Goal: Information Seeking & Learning: Learn about a topic

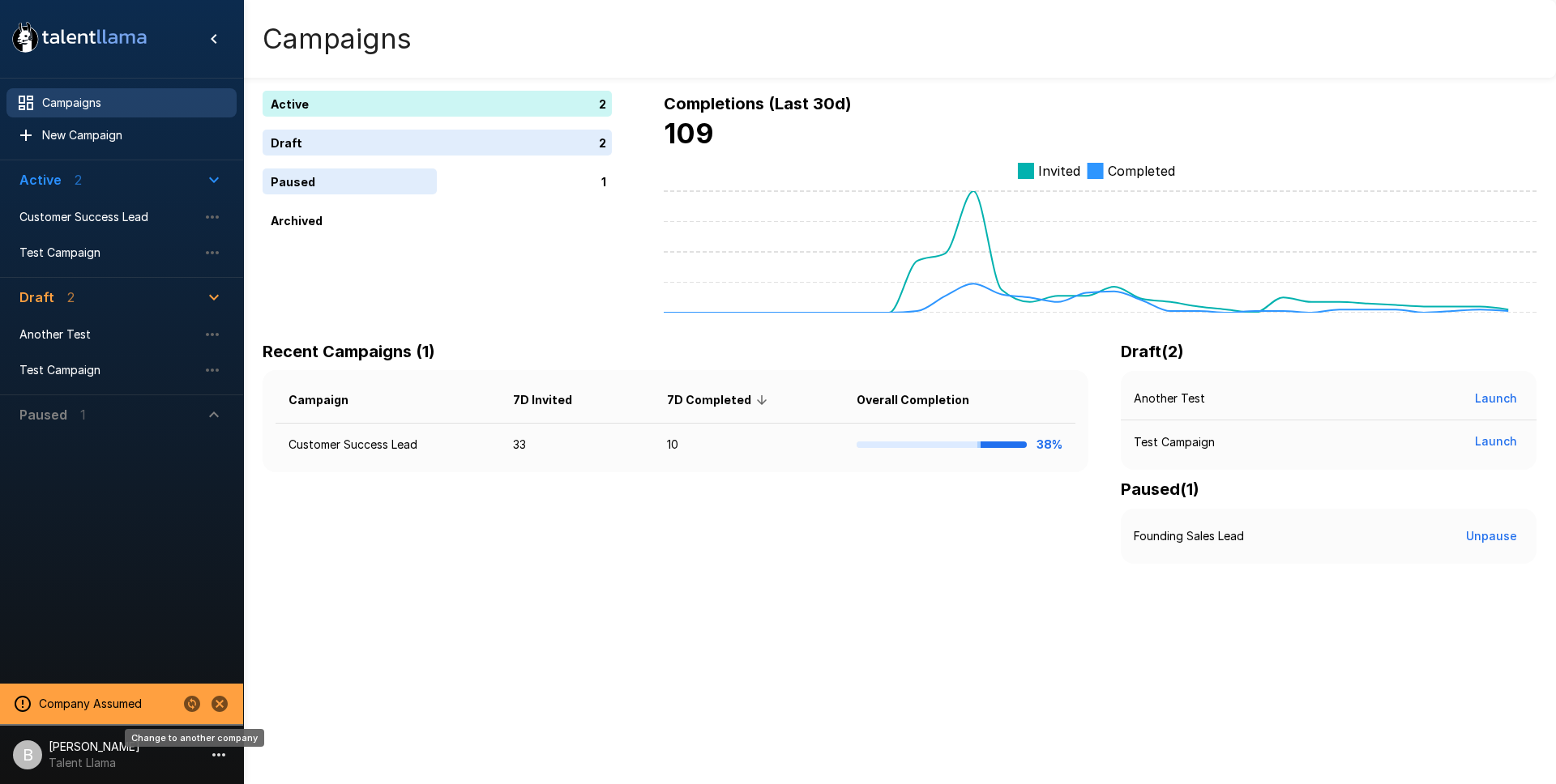
click at [197, 705] on icon "Change to another company" at bounding box center [192, 704] width 16 height 16
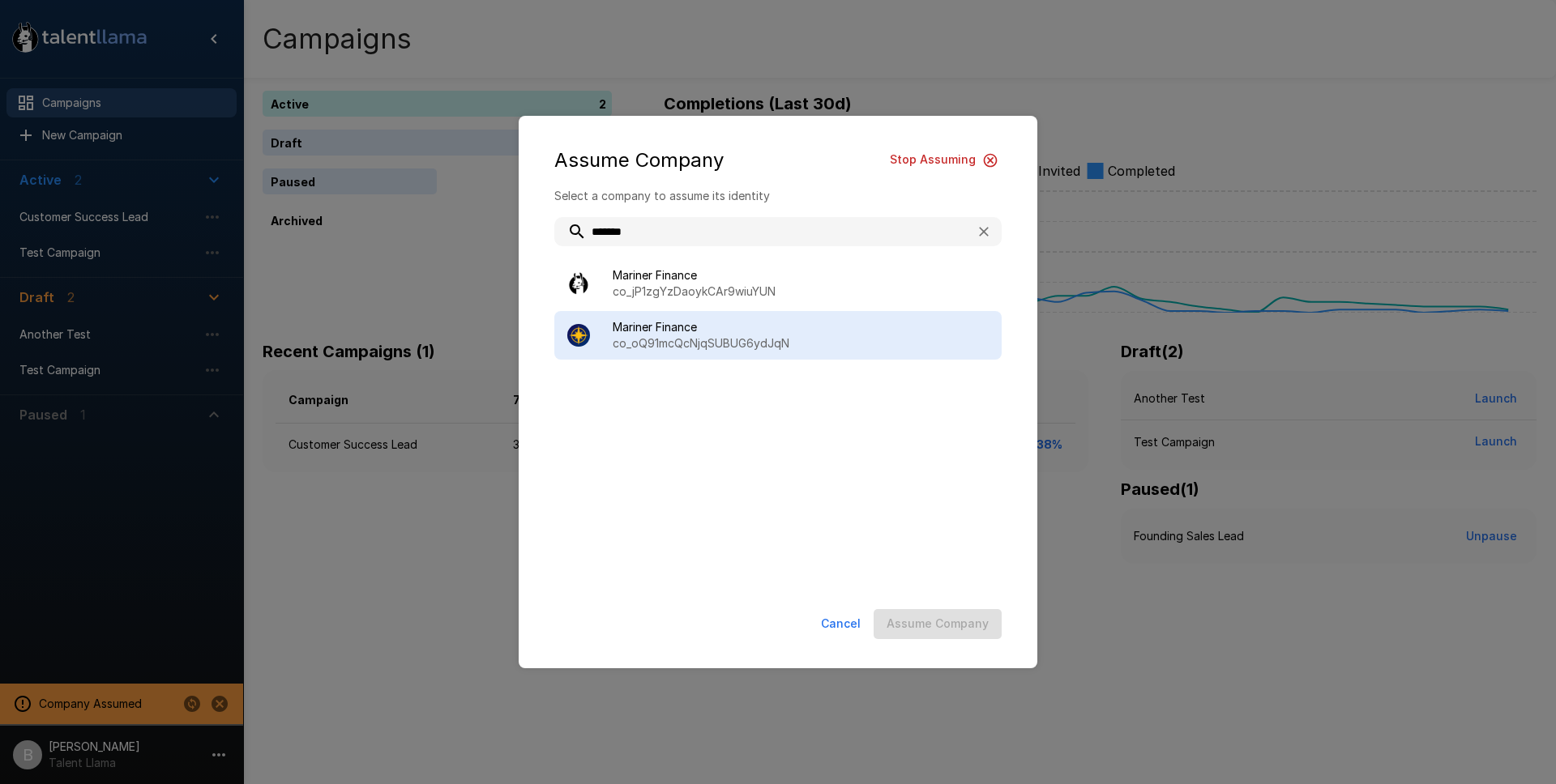
type input "*******"
click at [679, 345] on p "co_oQ91mcQcNjqSUBUG6ydJqN" at bounding box center [800, 343] width 376 height 16
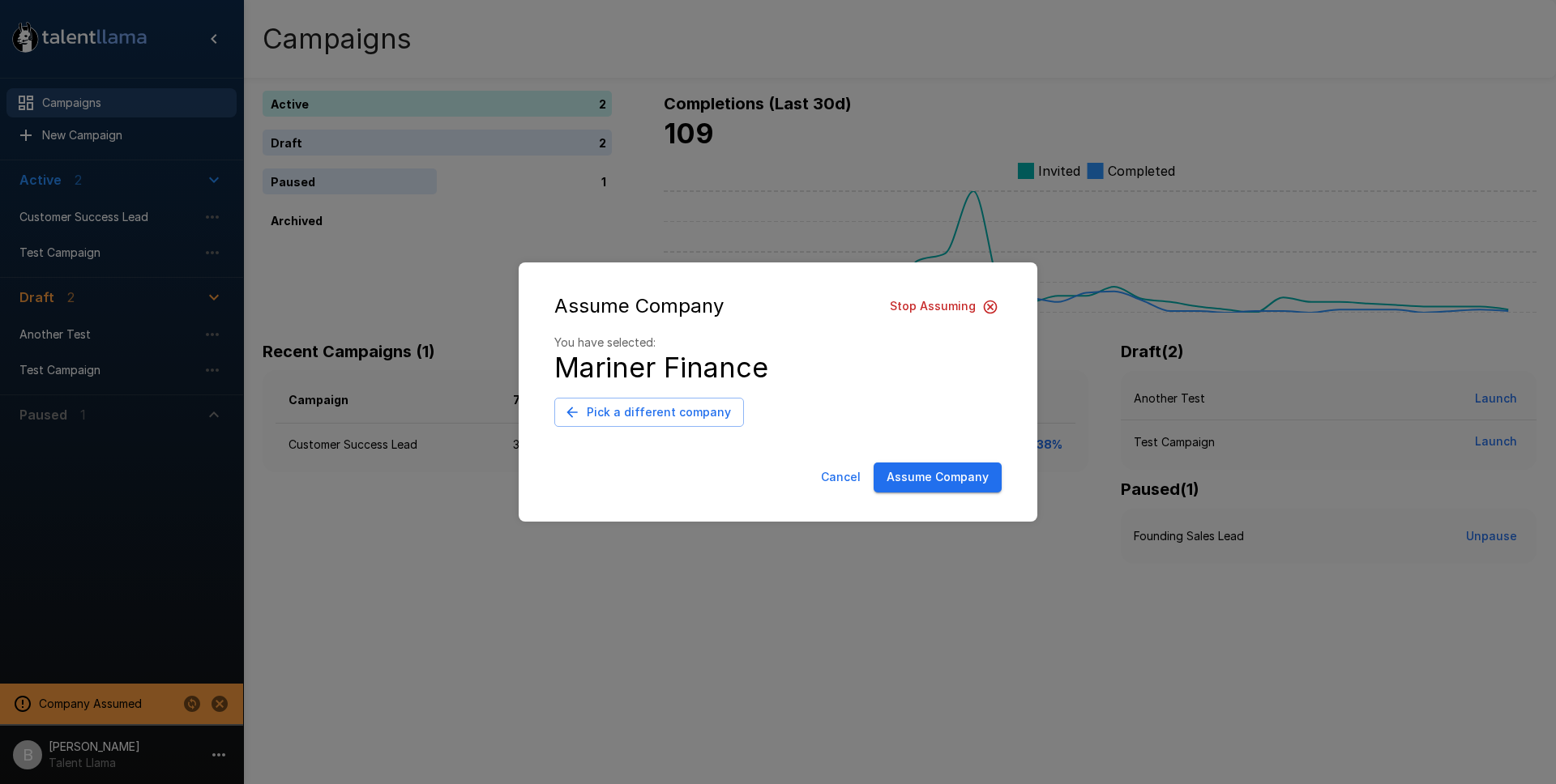
click at [919, 480] on button "Assume Company" at bounding box center [937, 477] width 128 height 30
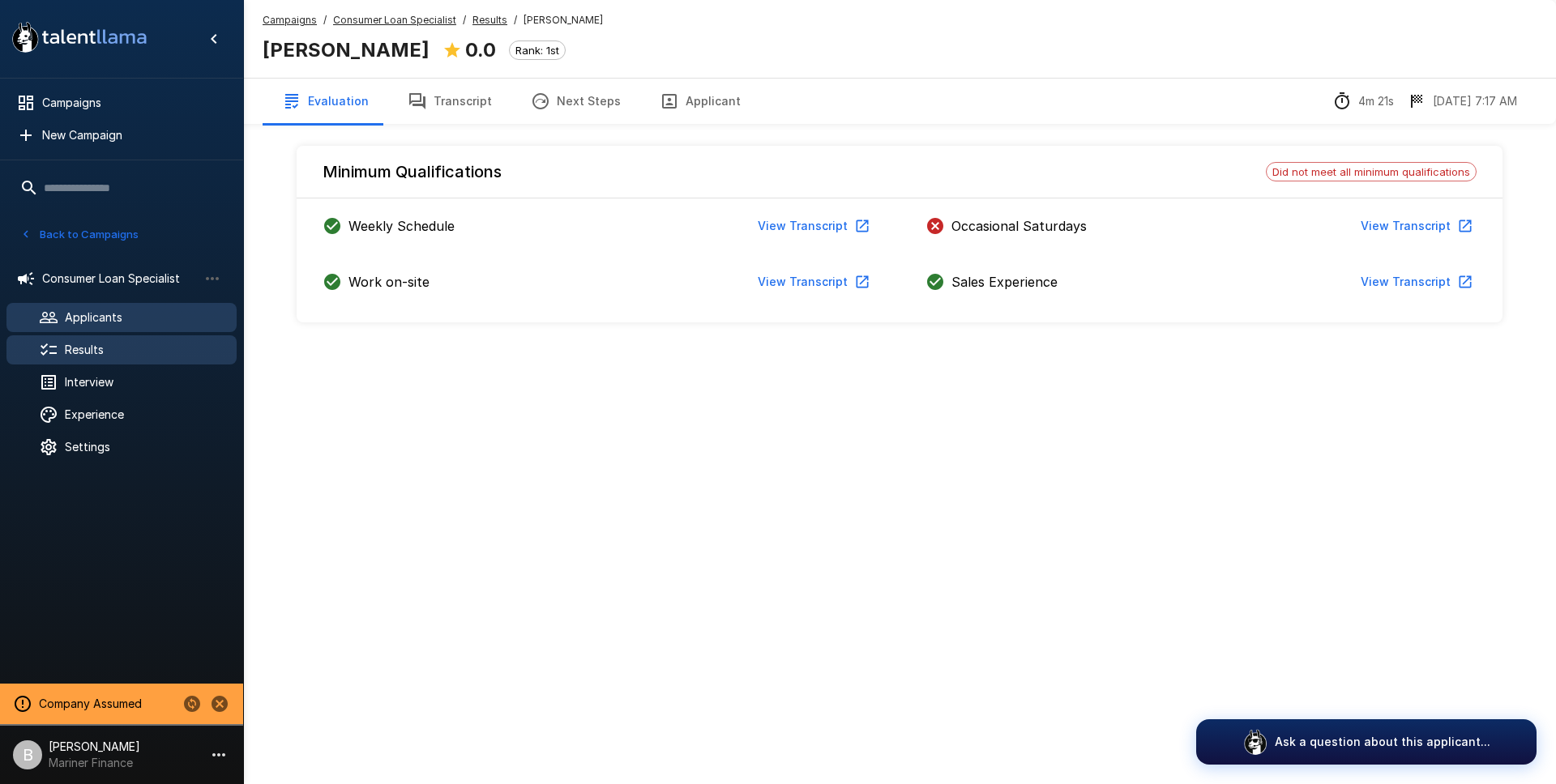
click at [123, 319] on span "Applicants" at bounding box center [144, 317] width 159 height 16
click at [1421, 219] on button "View Transcript" at bounding box center [1415, 226] width 122 height 30
click at [456, 103] on button "Transcript" at bounding box center [449, 101] width 123 height 45
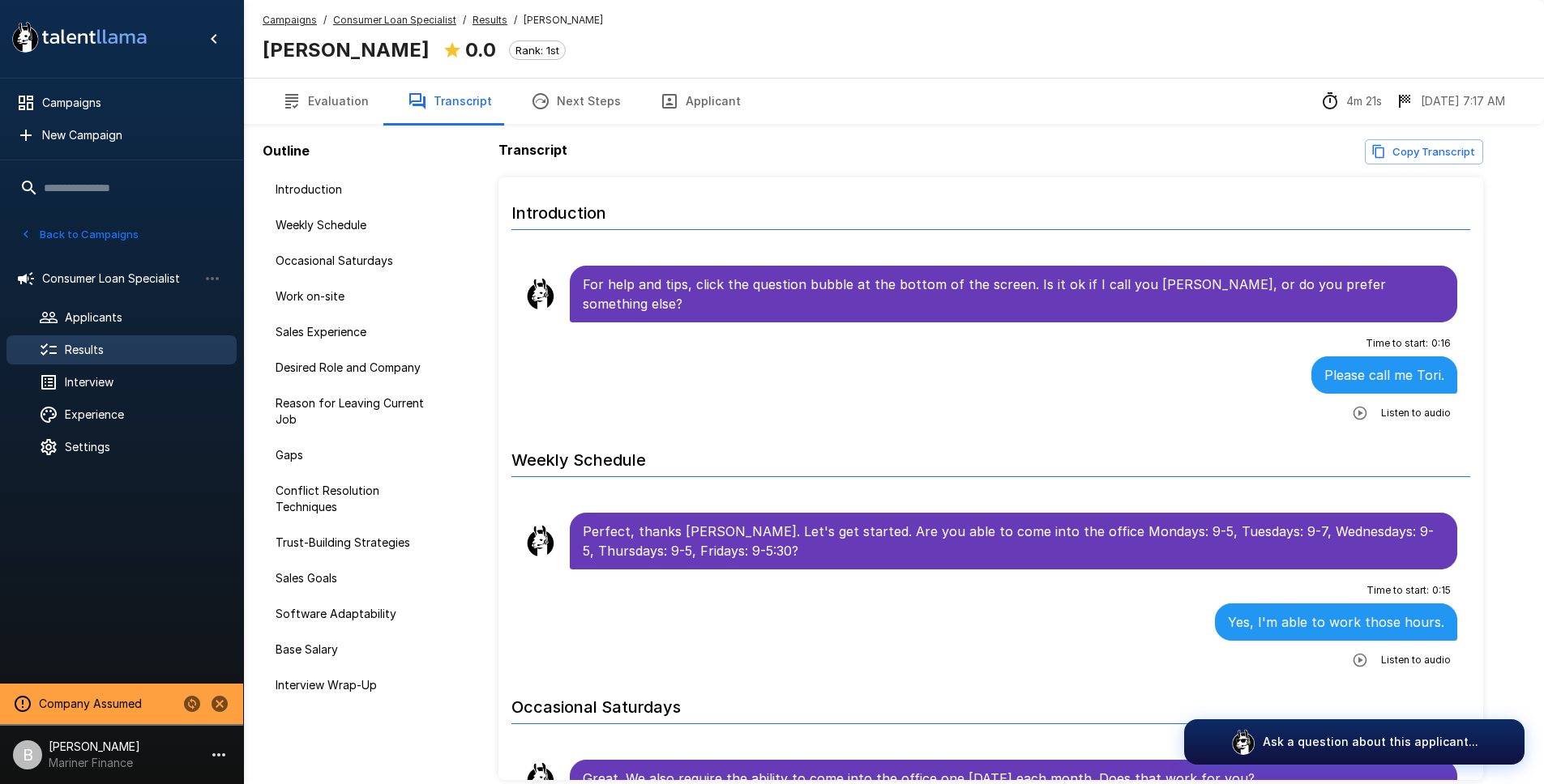
click at [320, 100] on button "Evaluation" at bounding box center [325, 101] width 126 height 45
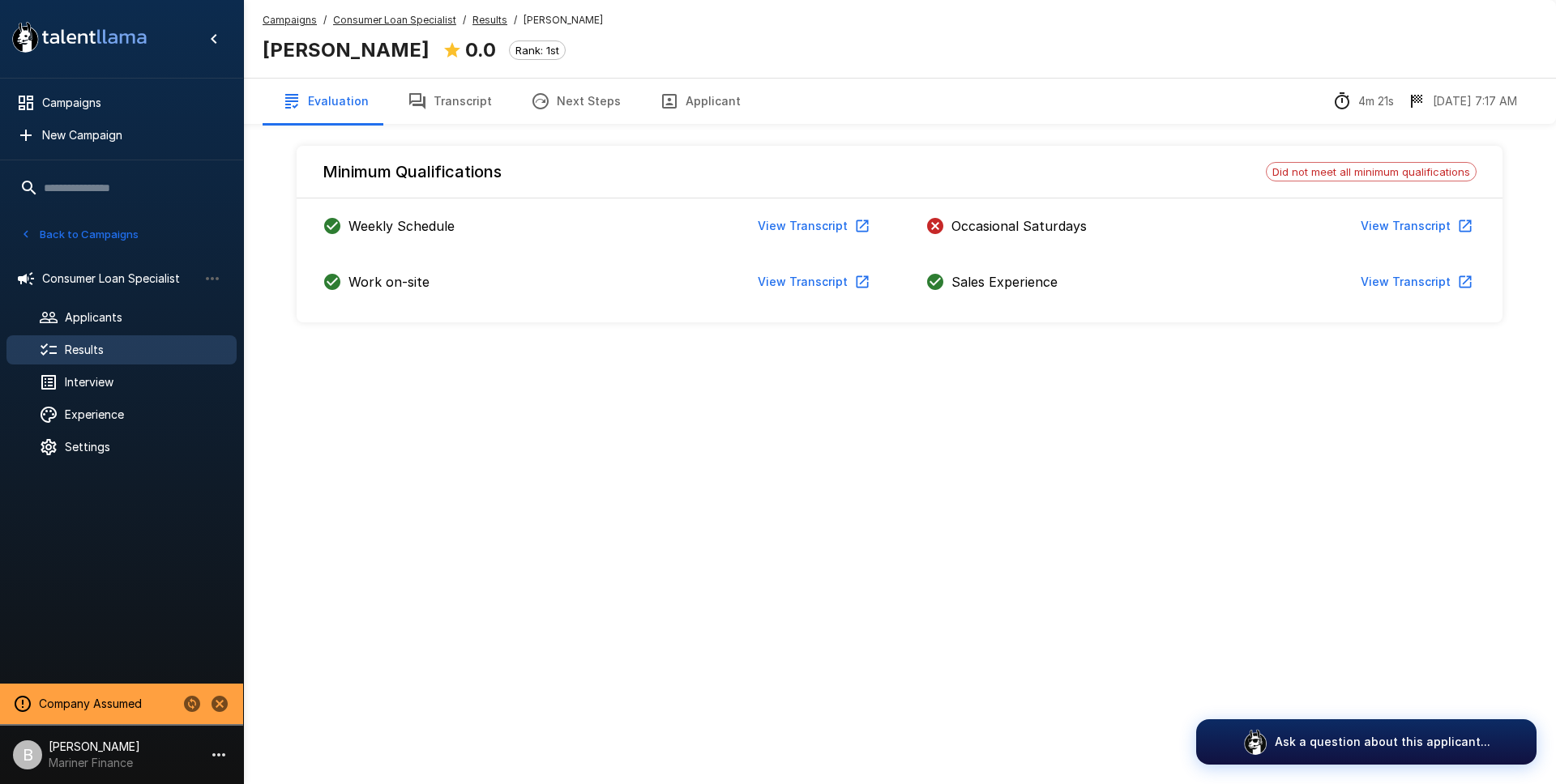
click at [444, 111] on button "Transcript" at bounding box center [449, 101] width 123 height 45
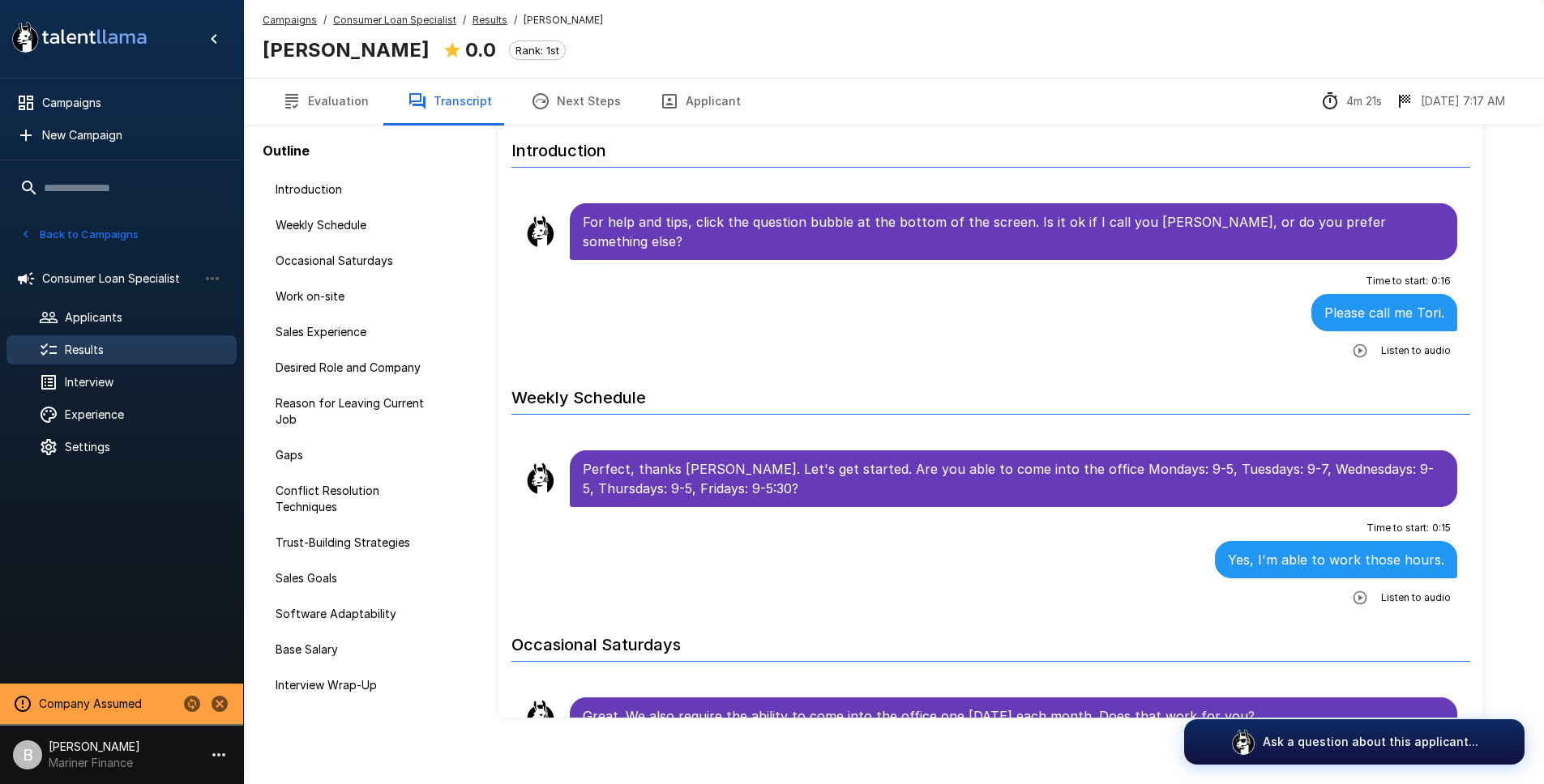
scroll to position [73, 0]
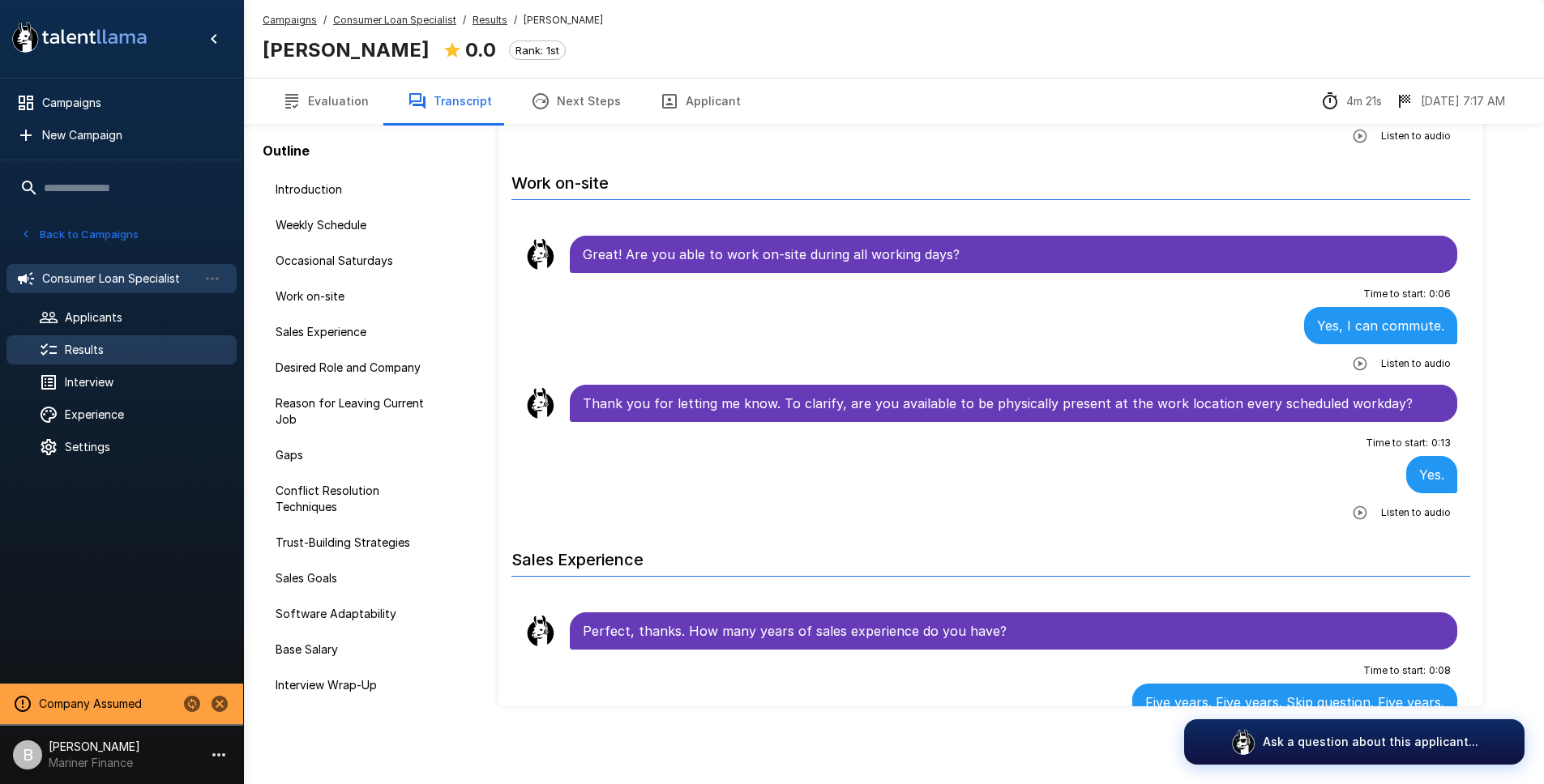
scroll to position [1396, 0]
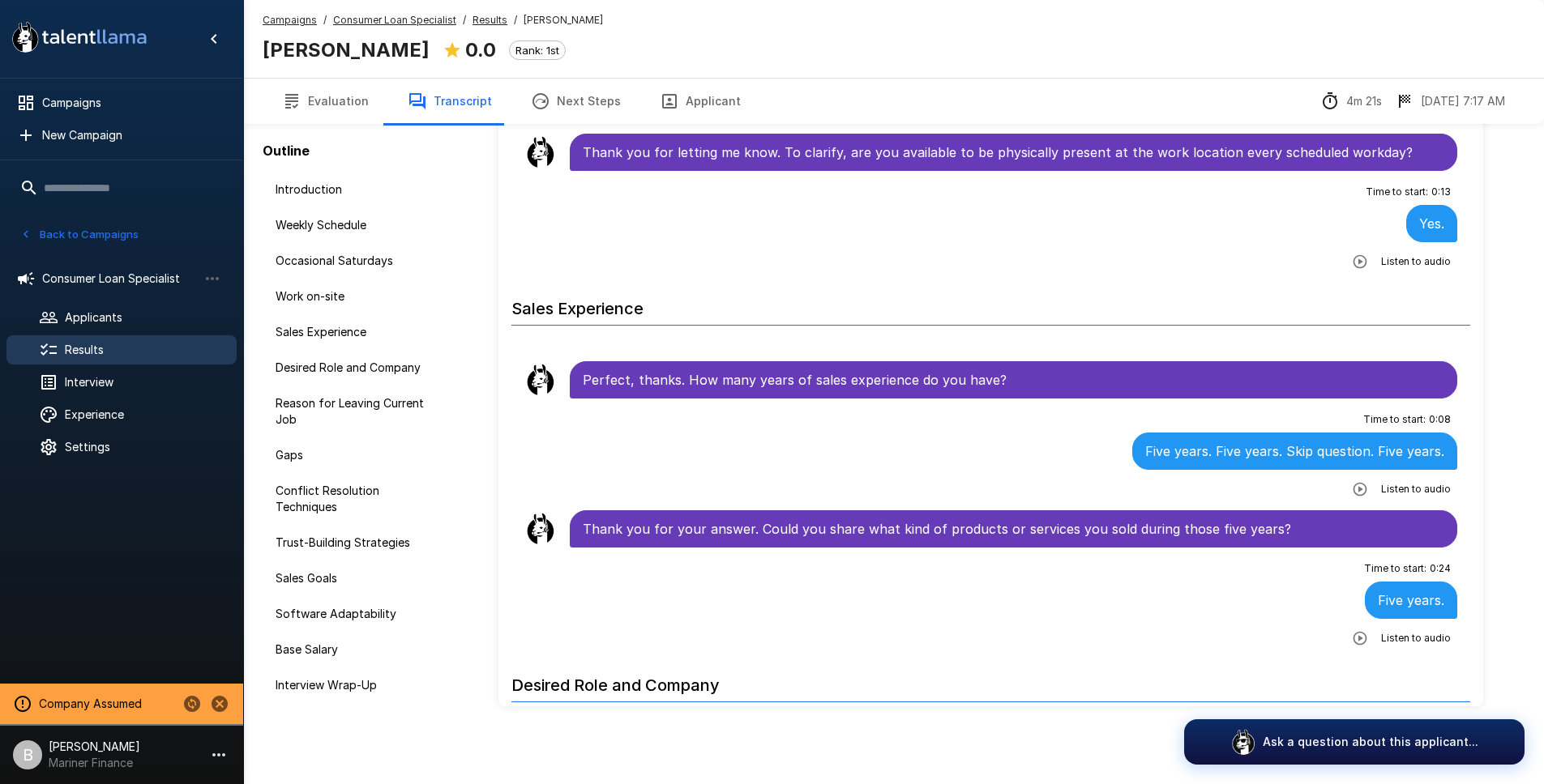
click at [346, 105] on button "Evaluation" at bounding box center [325, 101] width 126 height 45
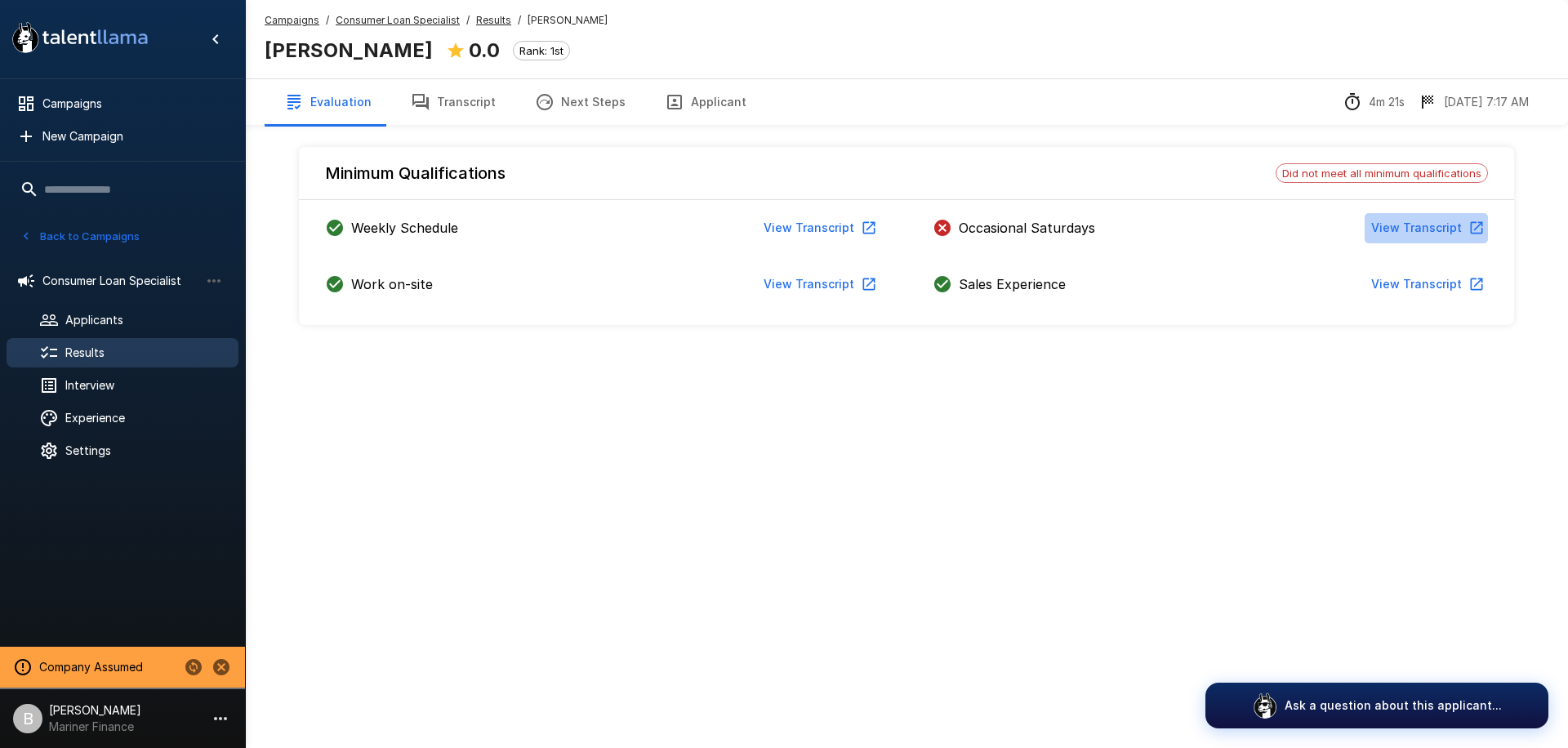
click at [1434, 235] on button "View Transcript" at bounding box center [1426, 228] width 123 height 30
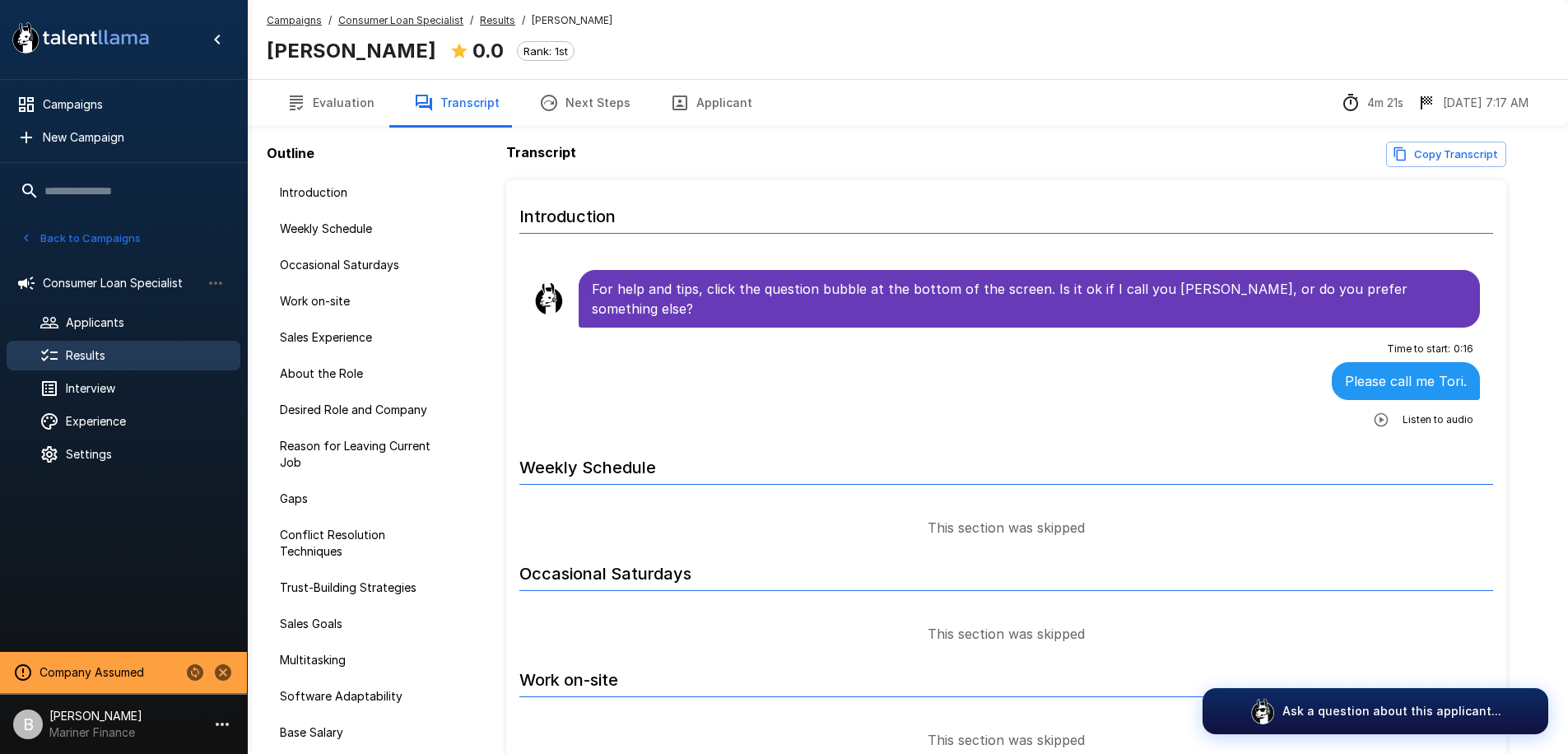
click at [485, 14] on u "Results" at bounding box center [497, 21] width 35 height 13
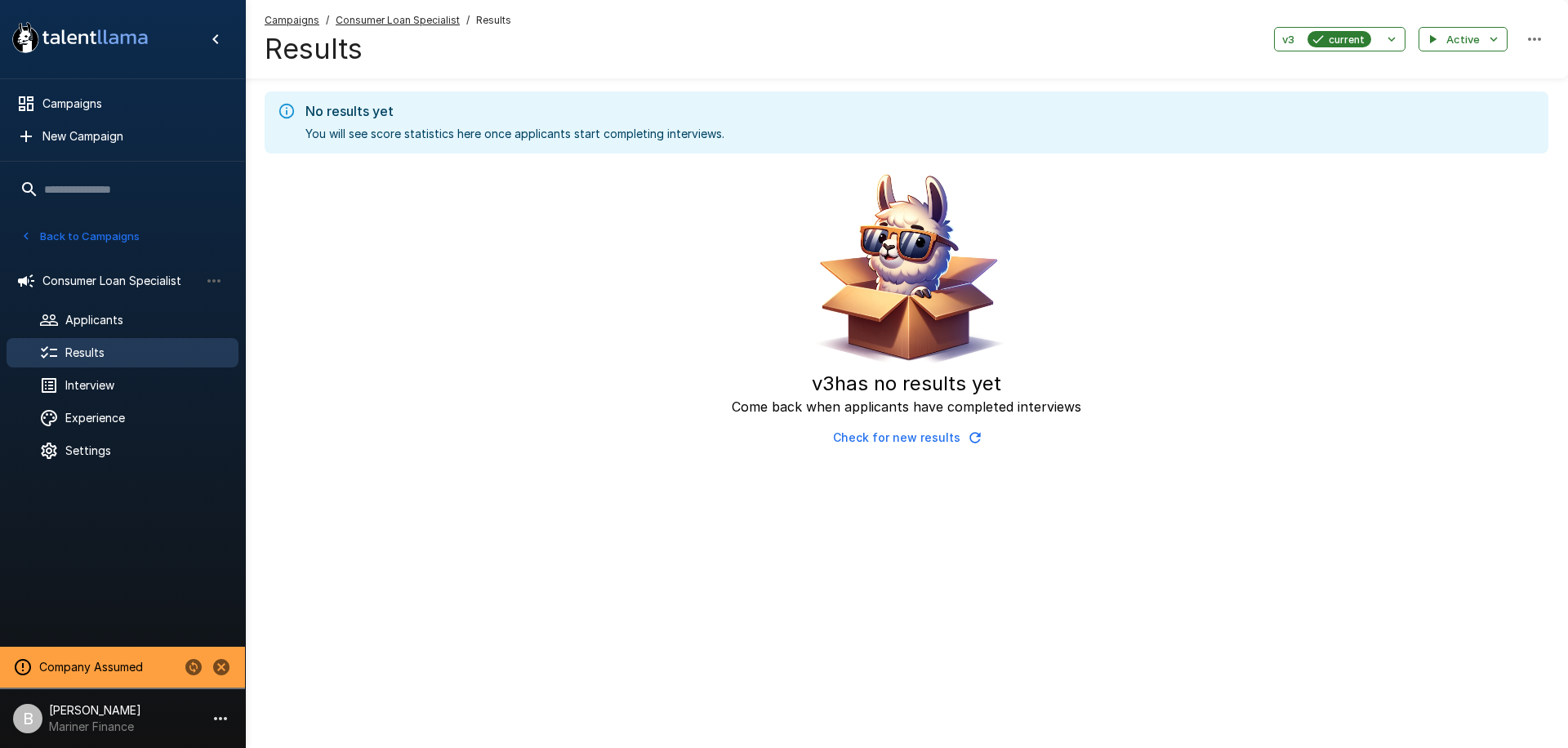
click at [417, 23] on u "Consumer Loan Specialist" at bounding box center [397, 20] width 124 height 12
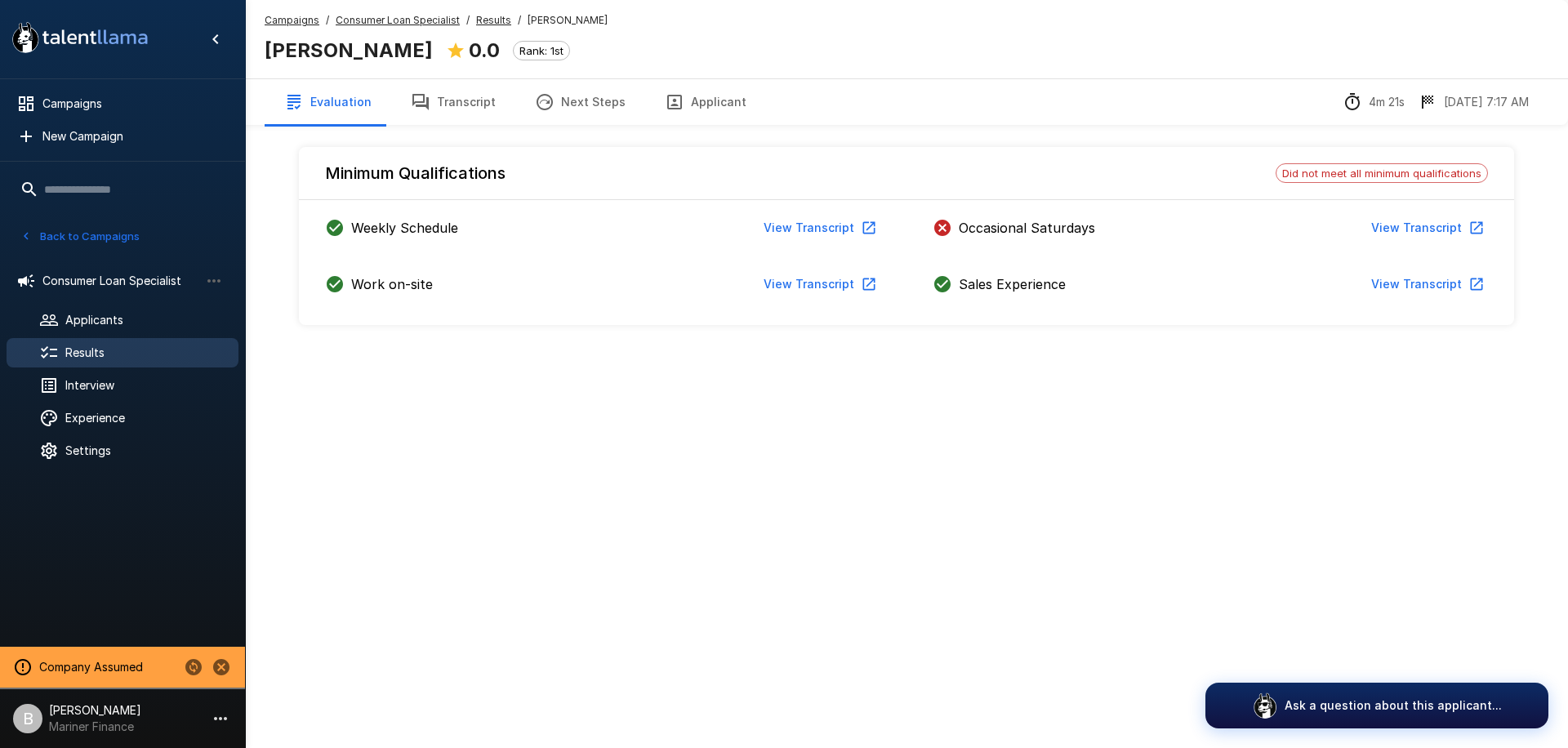
click at [482, 17] on u "Results" at bounding box center [493, 20] width 35 height 12
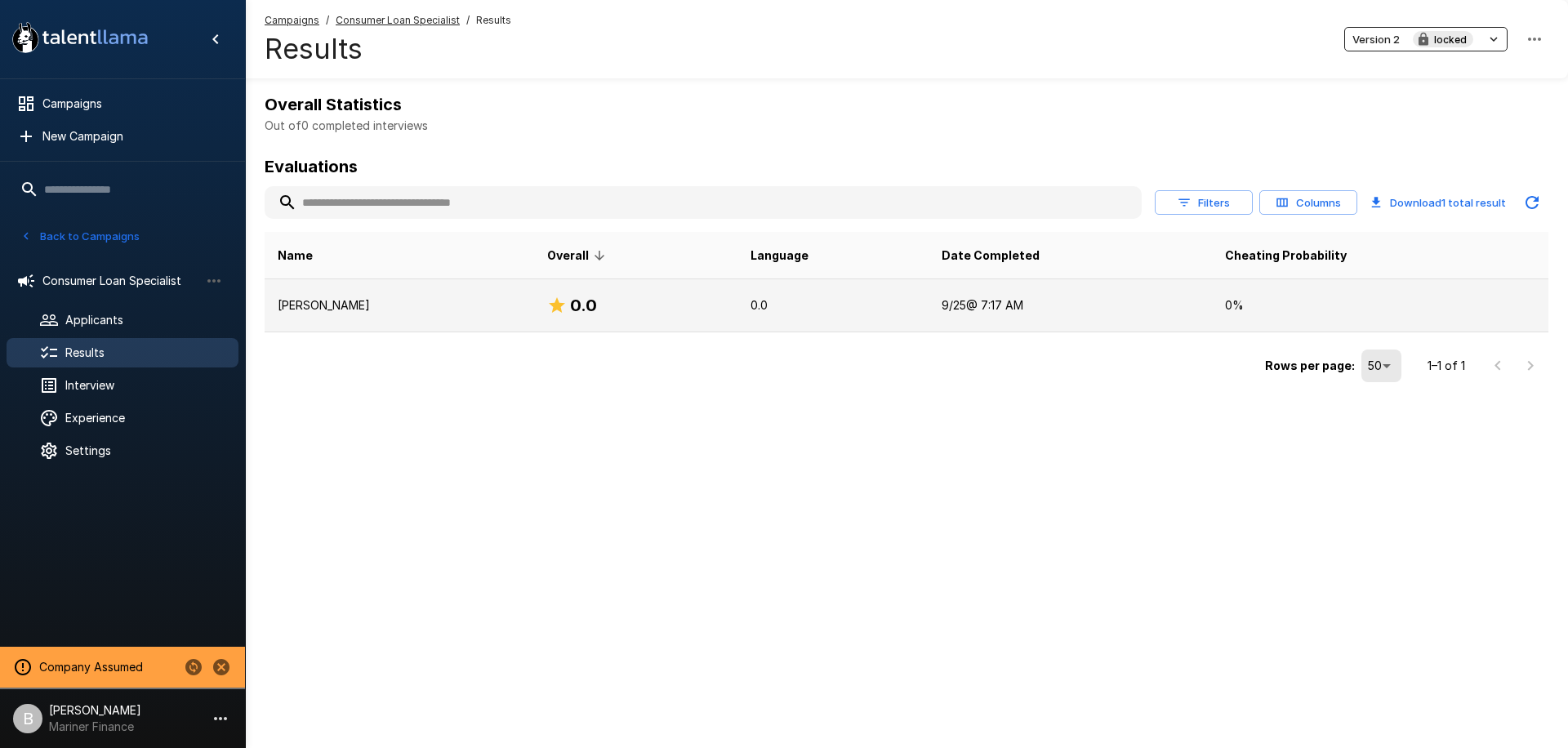
click at [374, 307] on p "[PERSON_NAME]" at bounding box center [399, 305] width 243 height 16
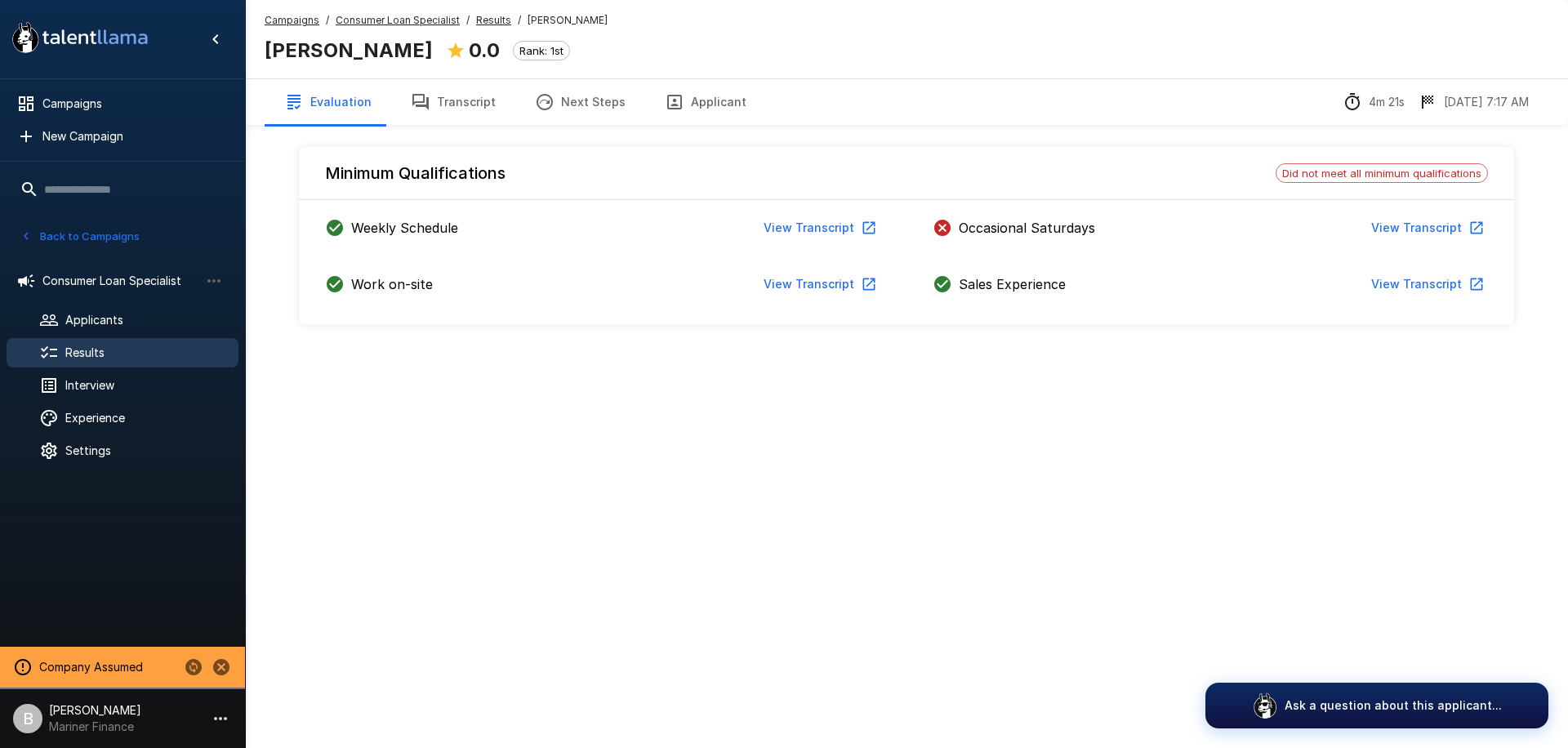
click at [1447, 280] on button "View Transcript" at bounding box center [1426, 284] width 123 height 30
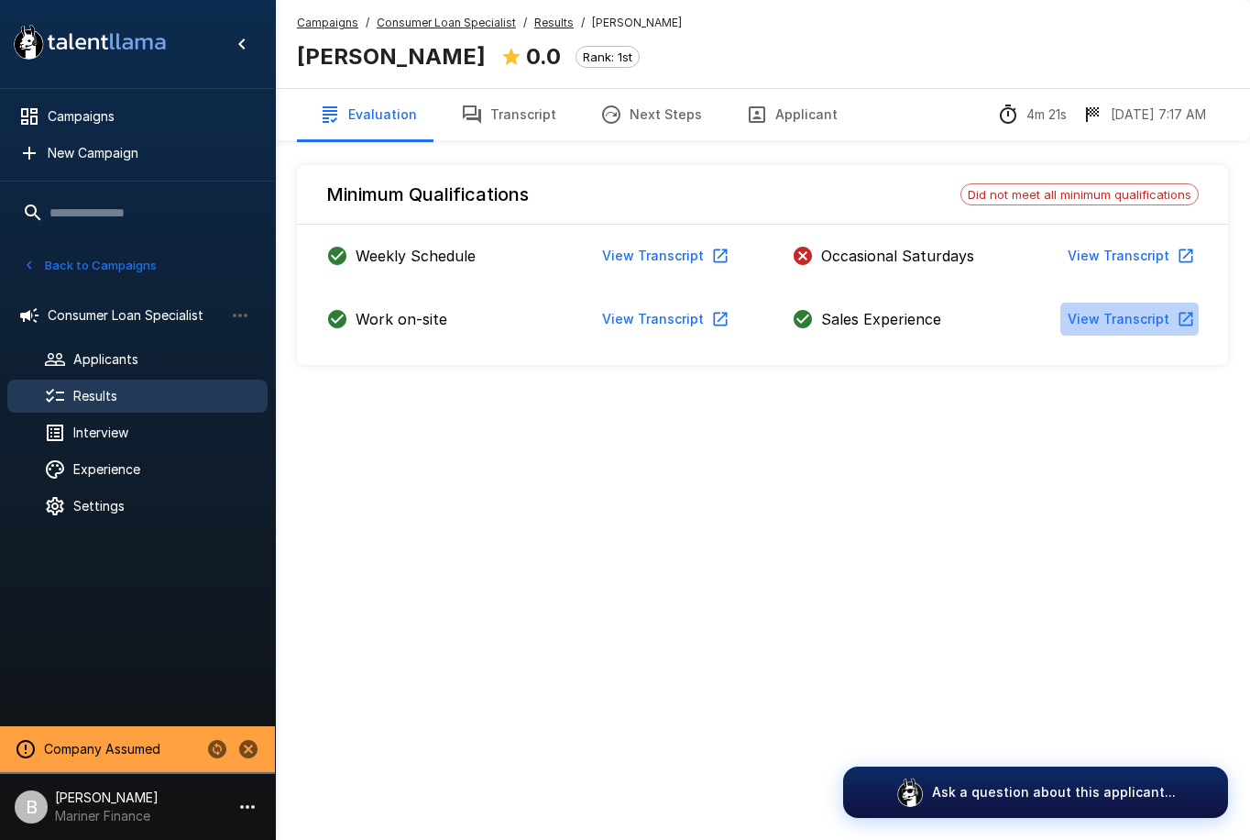
click at [870, 312] on button "View Transcript" at bounding box center [1129, 319] width 138 height 34
click at [1126, 258] on button "View Transcript" at bounding box center [1129, 256] width 138 height 34
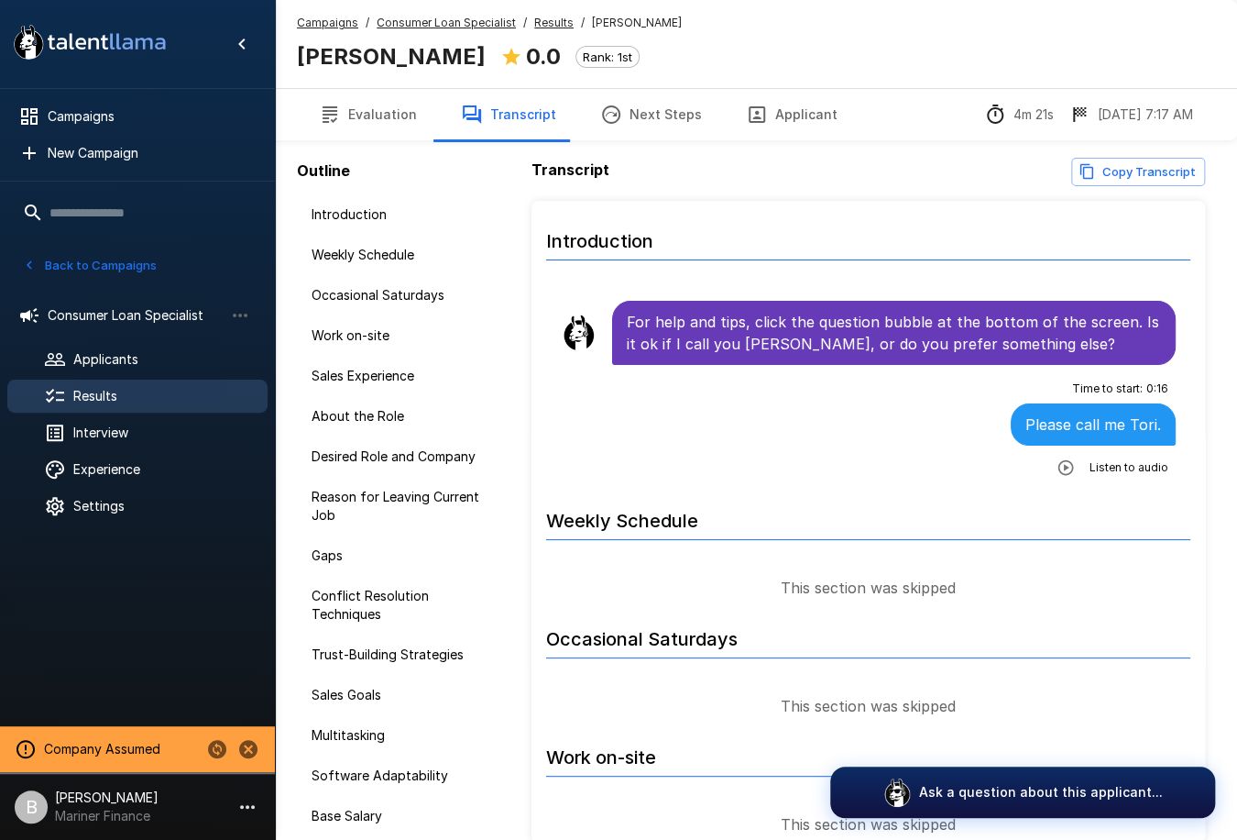
click at [546, 17] on u "Results" at bounding box center [553, 23] width 39 height 14
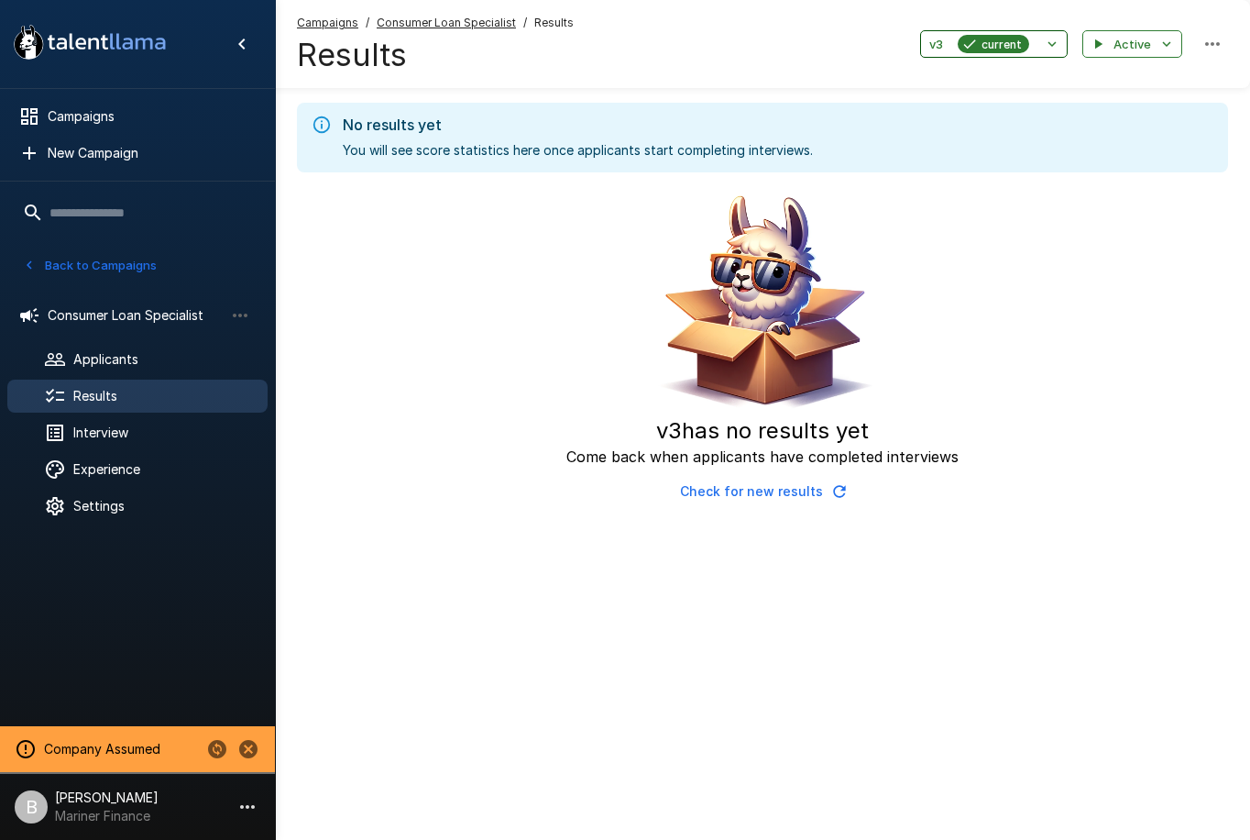
click at [1052, 38] on icon "button" at bounding box center [1052, 44] width 16 height 16
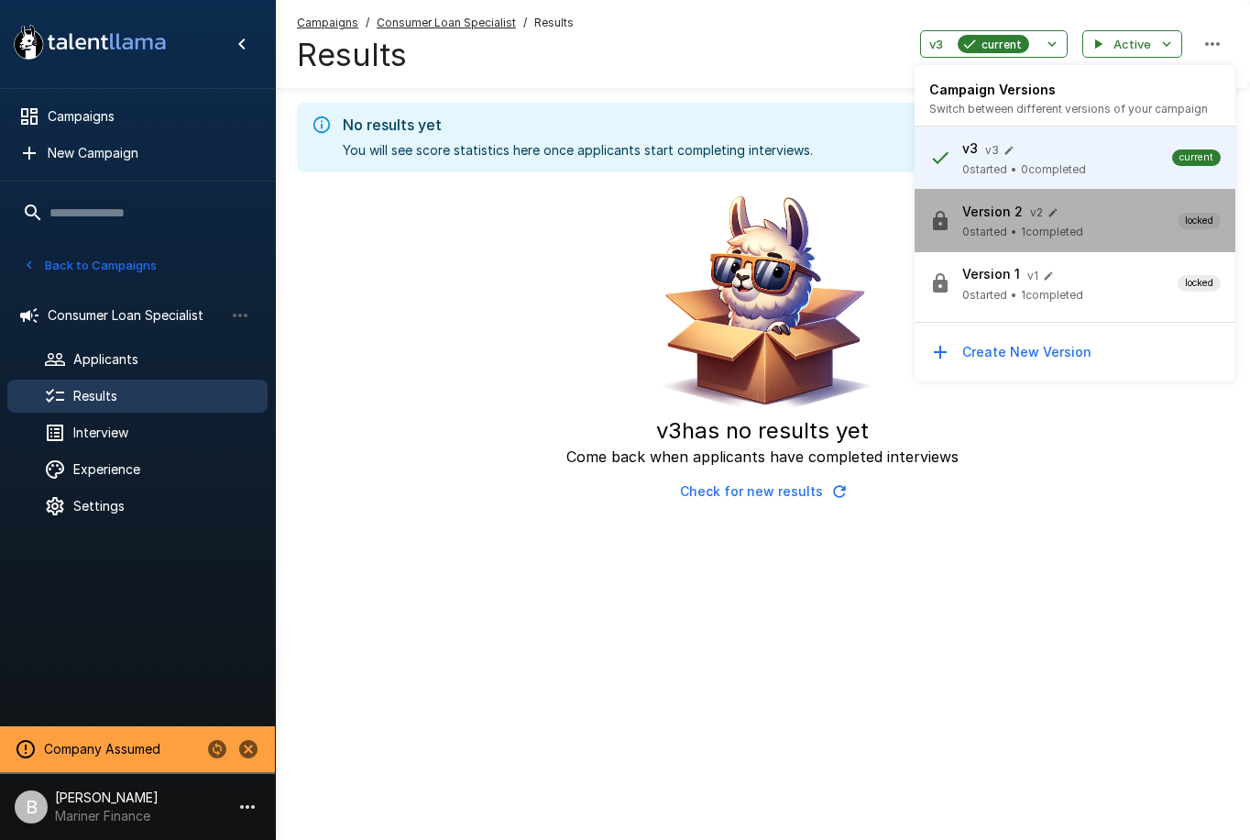
click at [1108, 217] on span "Version 2 v 2" at bounding box center [1069, 211] width 215 height 23
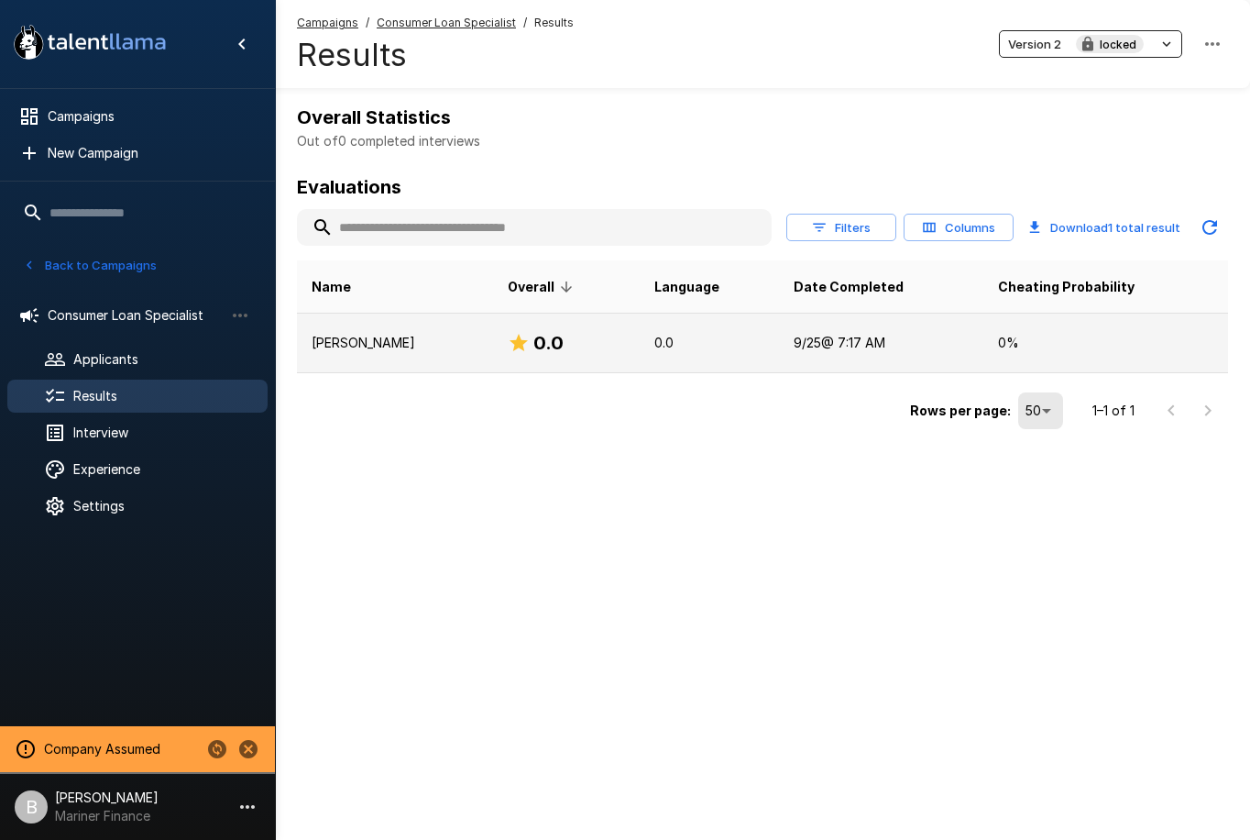
click at [422, 336] on p "[PERSON_NAME]" at bounding box center [395, 343] width 167 height 18
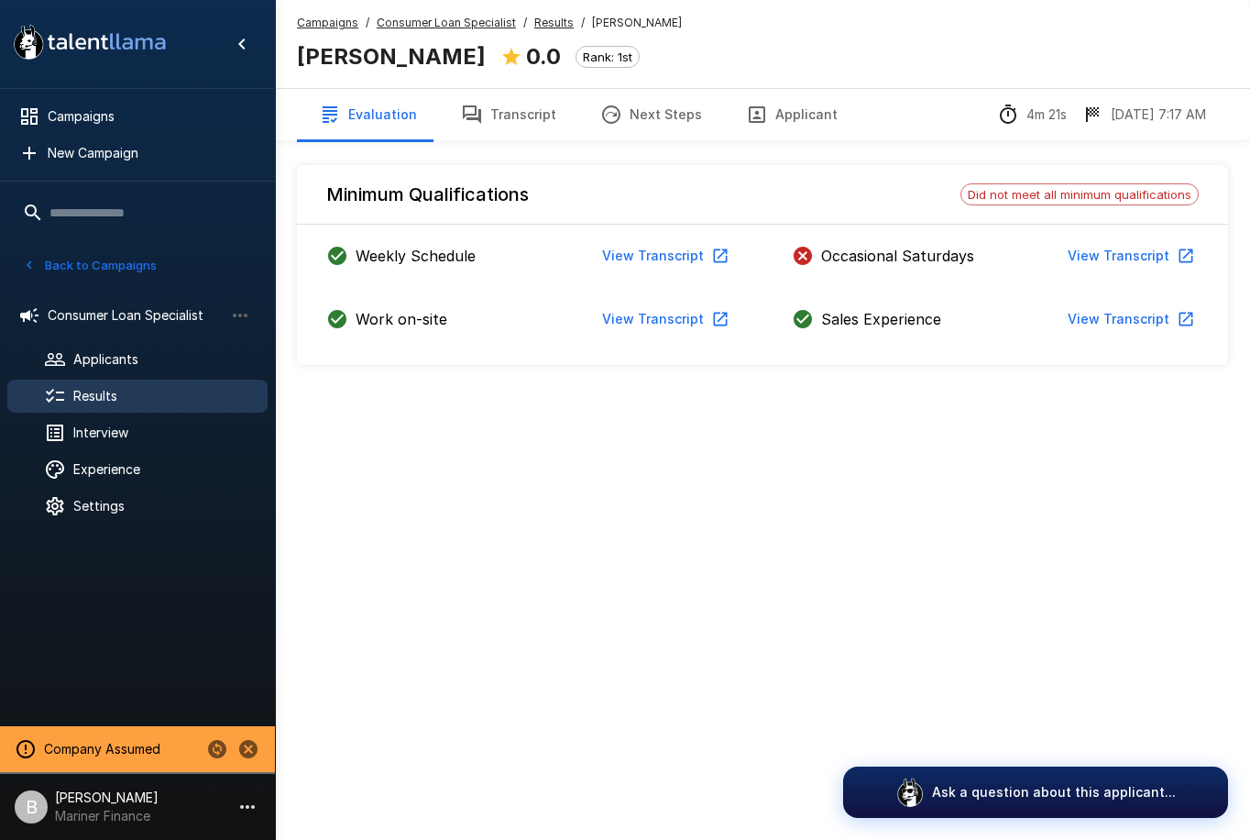
click at [1157, 260] on button "View Transcript" at bounding box center [1129, 256] width 138 height 34
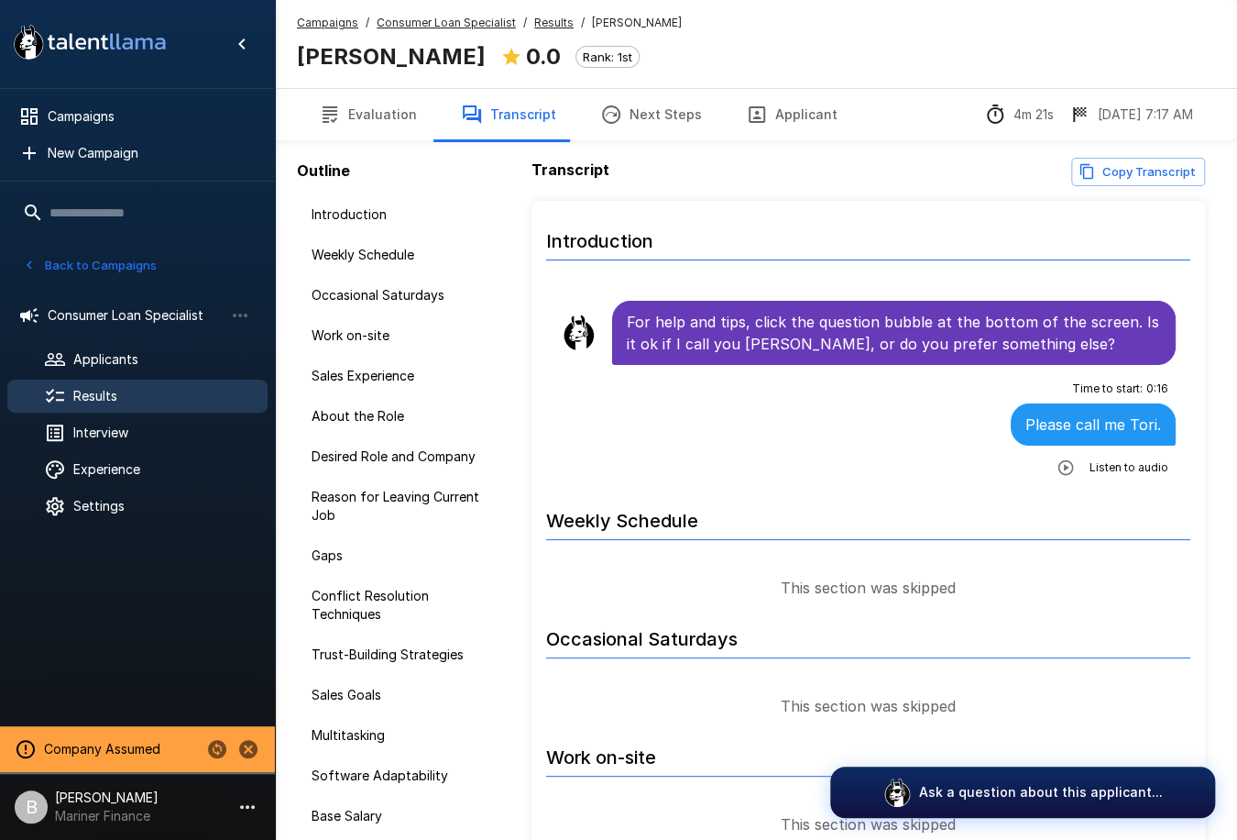
click at [541, 26] on u "Results" at bounding box center [553, 23] width 39 height 14
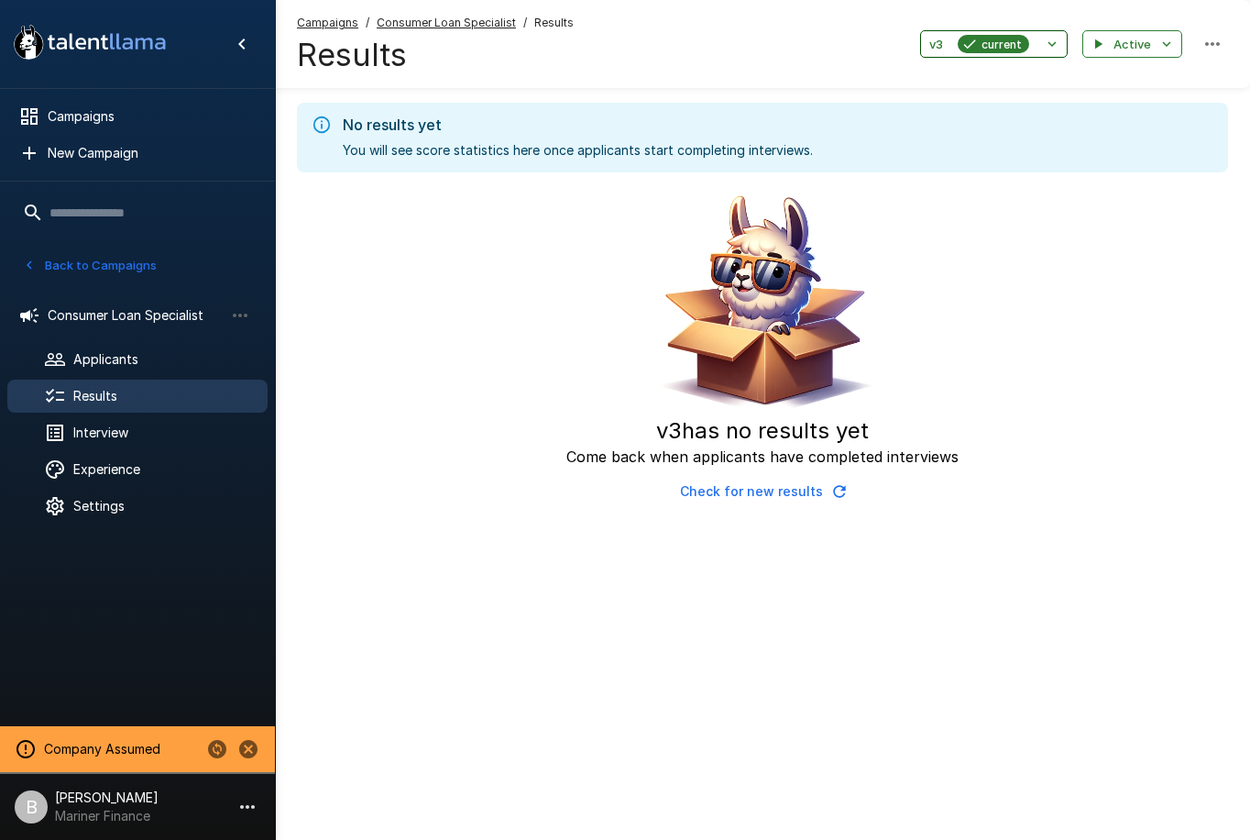
click at [994, 33] on button "v3 current" at bounding box center [994, 44] width 148 height 28
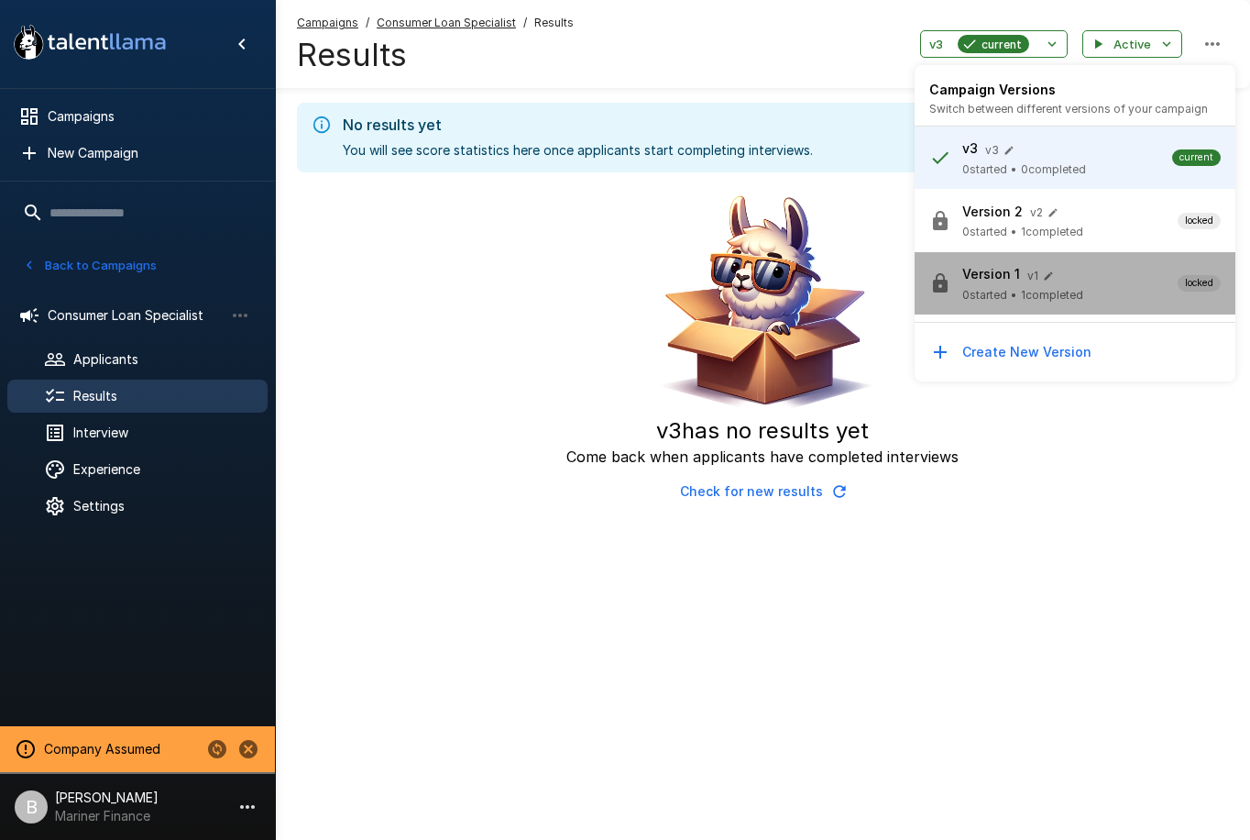
click at [1069, 274] on span "Version 1 v 1" at bounding box center [1069, 274] width 215 height 23
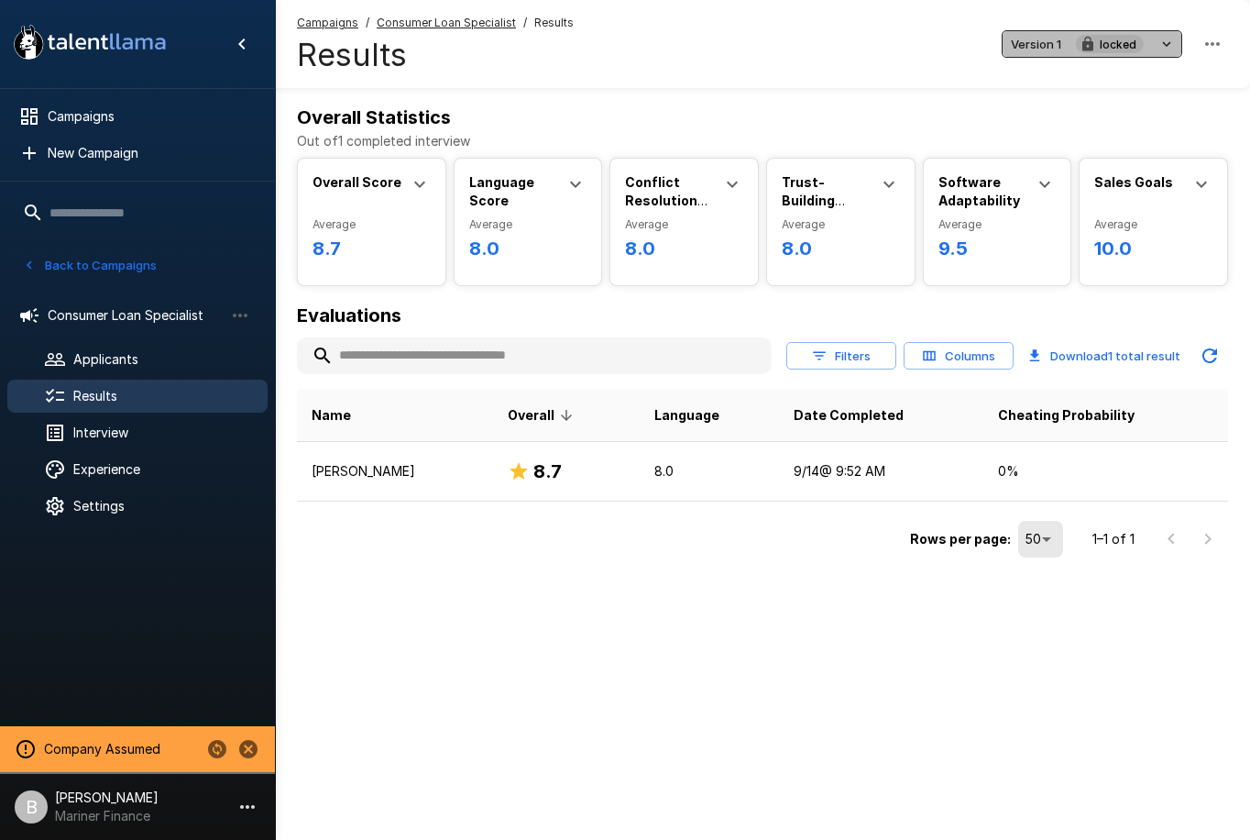
click at [1065, 47] on button "Version 1 locked" at bounding box center [1092, 44] width 181 height 28
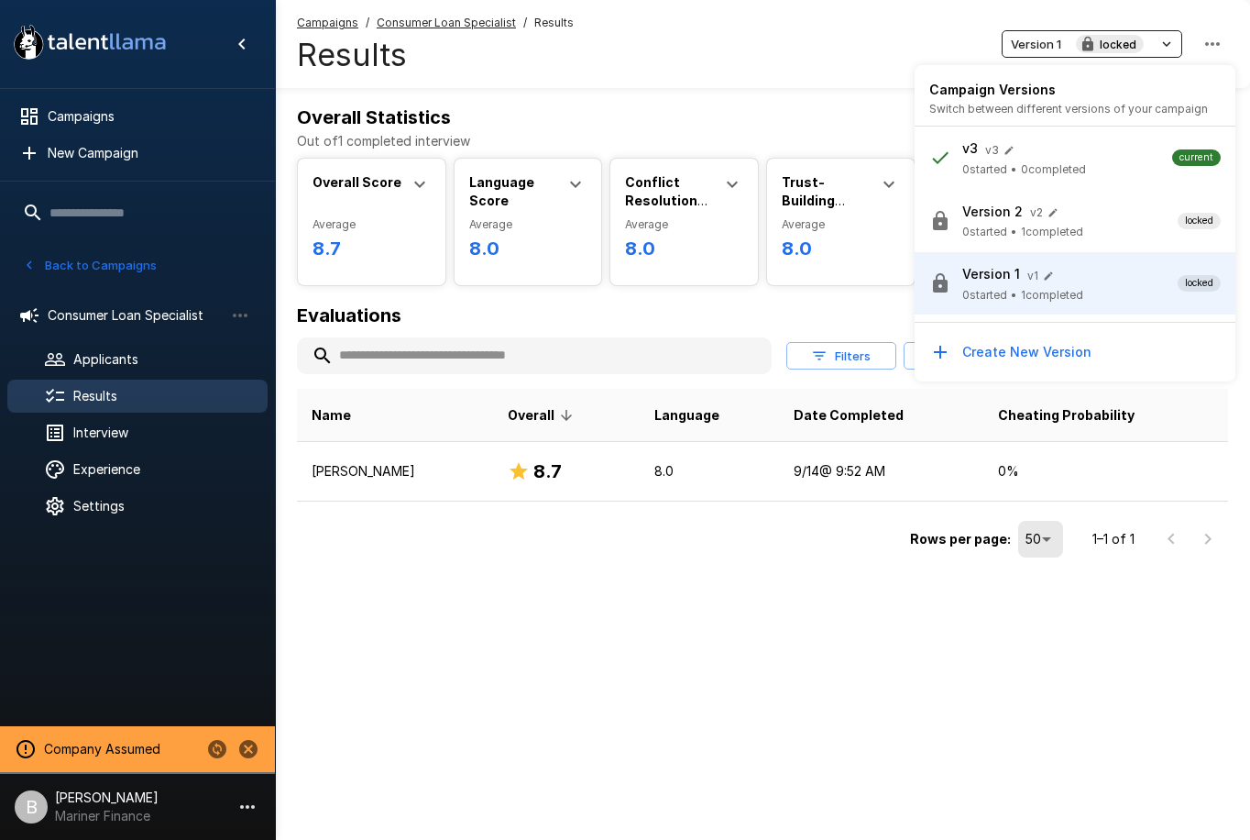
click at [1043, 210] on button "button" at bounding box center [1053, 213] width 20 height 20
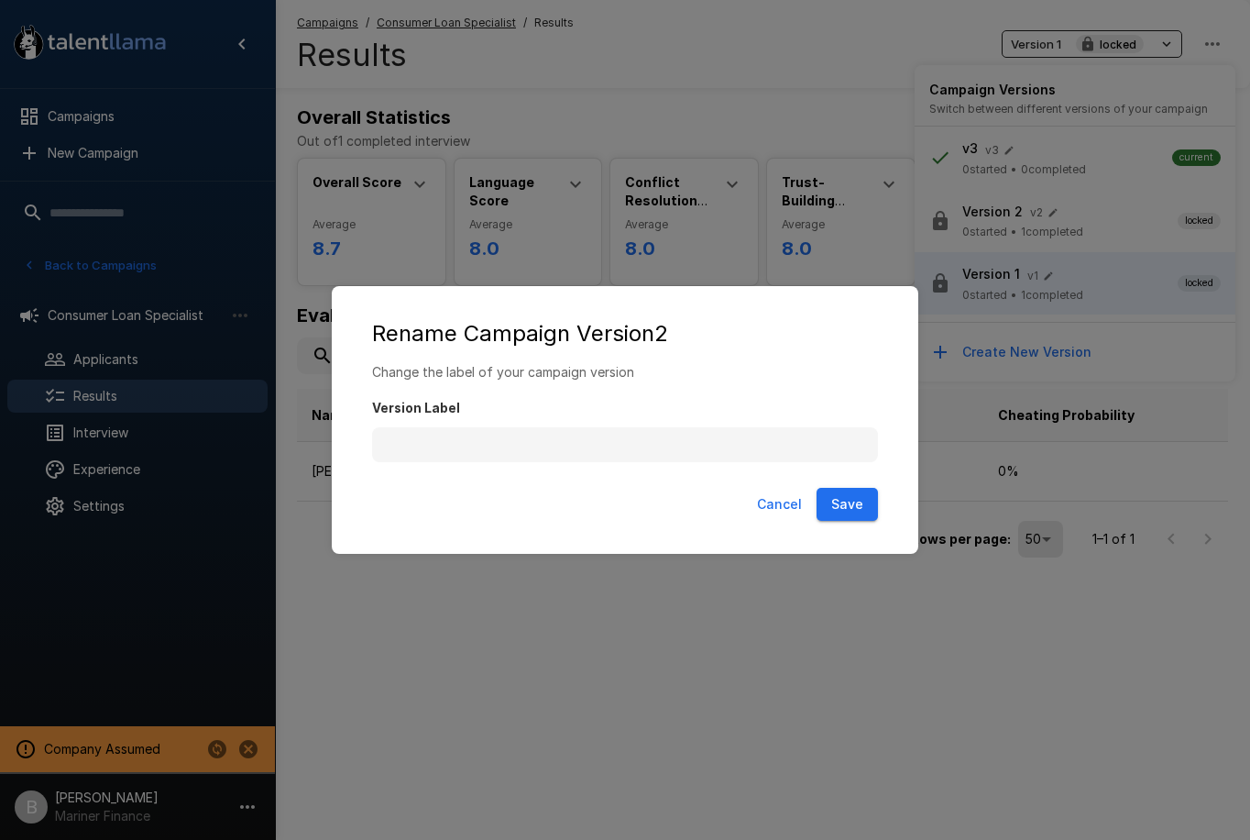
click at [774, 503] on button "Cancel" at bounding box center [780, 505] width 60 height 34
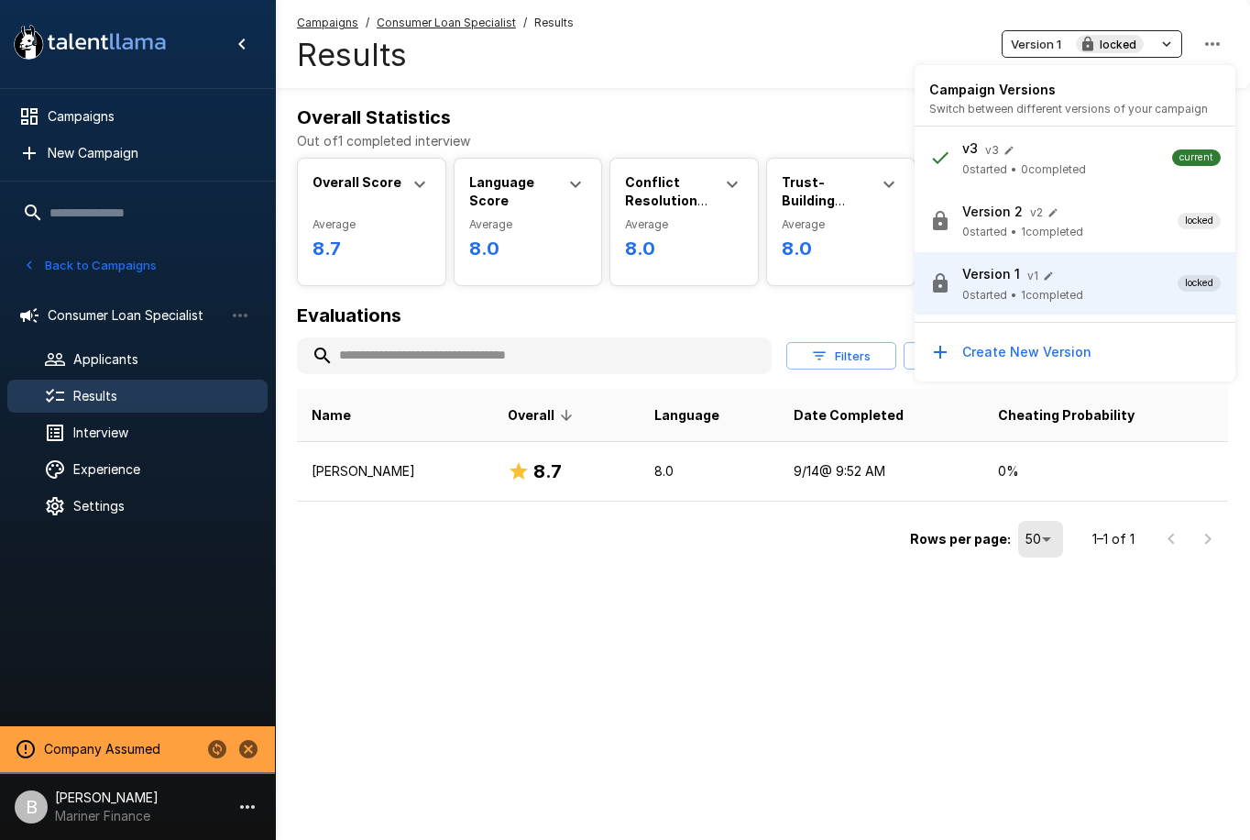
click at [1134, 219] on span "Version 2 v 2" at bounding box center [1069, 211] width 215 height 23
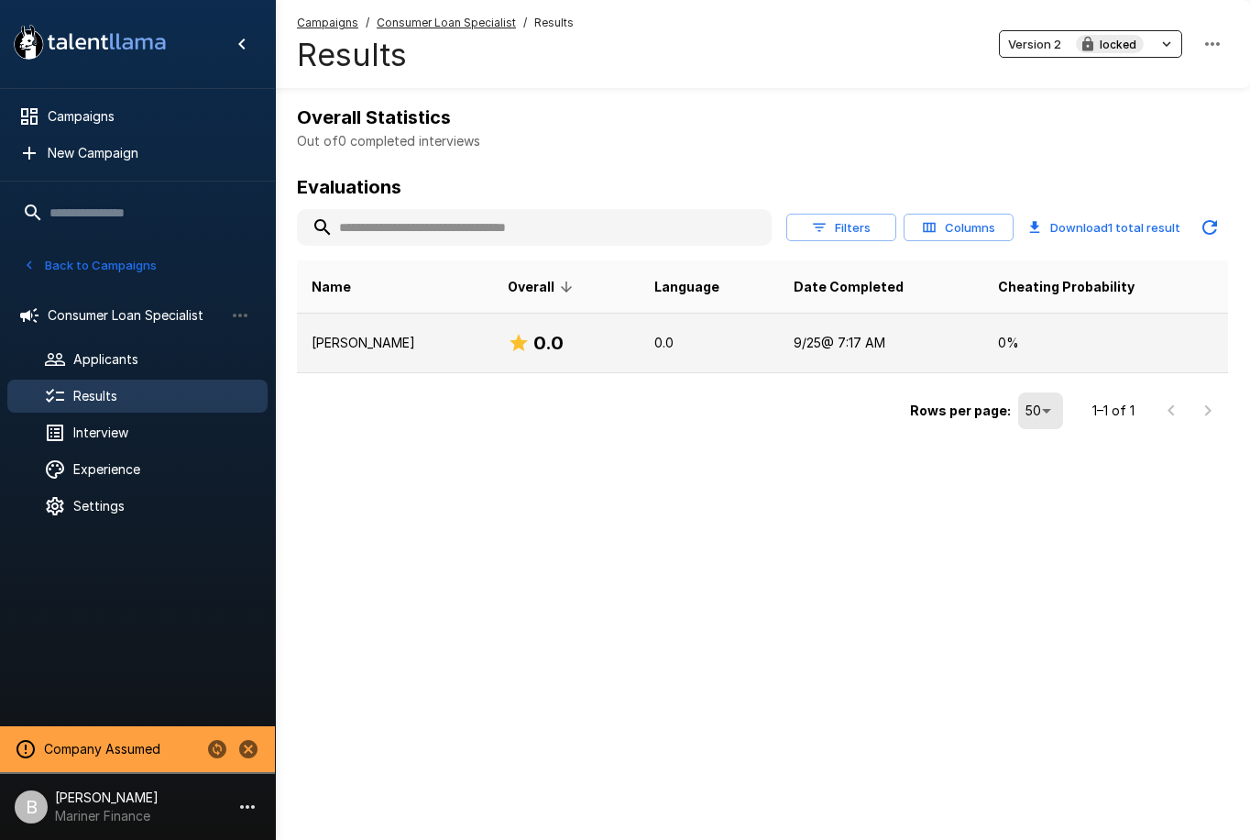
click at [411, 323] on td "[PERSON_NAME]" at bounding box center [395, 343] width 196 height 60
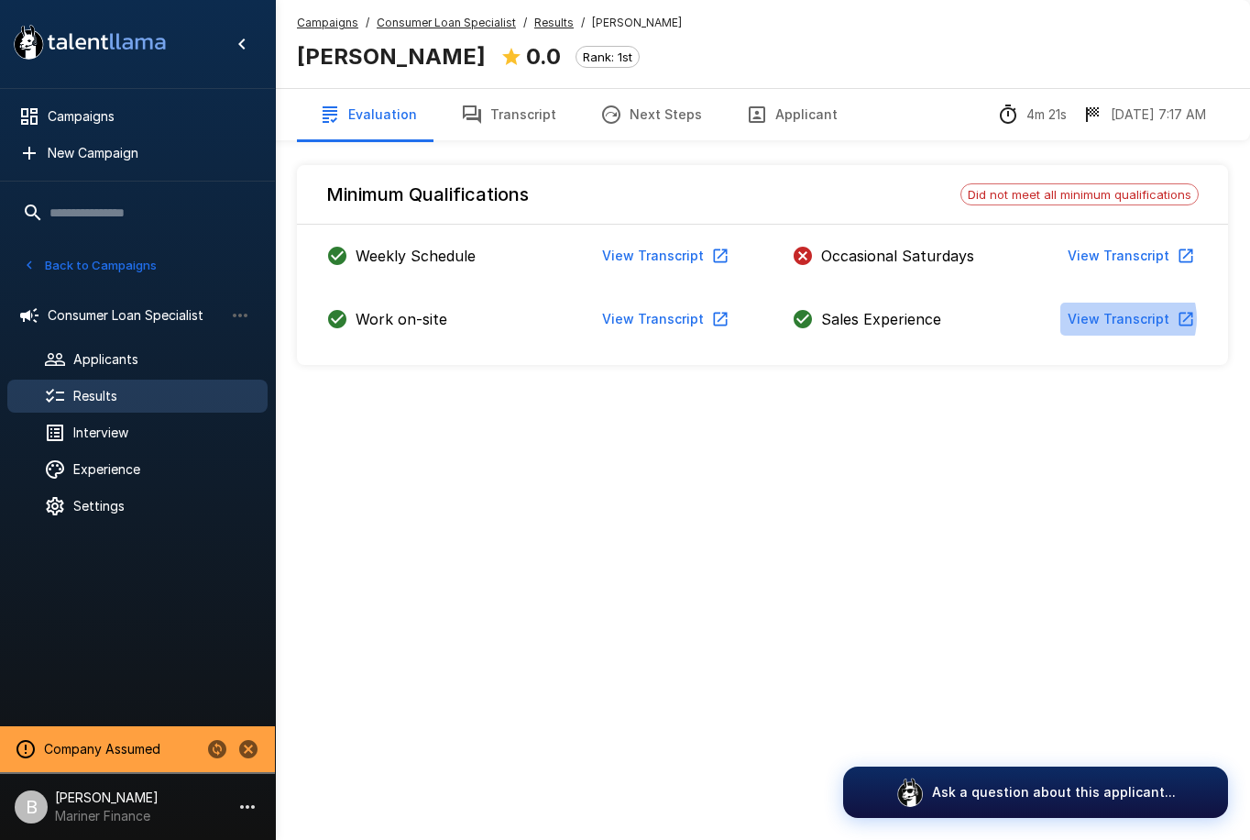
click at [1129, 318] on button "View Transcript" at bounding box center [1129, 319] width 138 height 34
click at [1133, 316] on button "View Transcript" at bounding box center [1129, 319] width 138 height 34
click at [542, 24] on u "Results" at bounding box center [553, 23] width 39 height 14
click at [1136, 253] on button "View Transcript" at bounding box center [1129, 256] width 138 height 34
click at [1143, 260] on button "View Transcript" at bounding box center [1129, 256] width 138 height 34
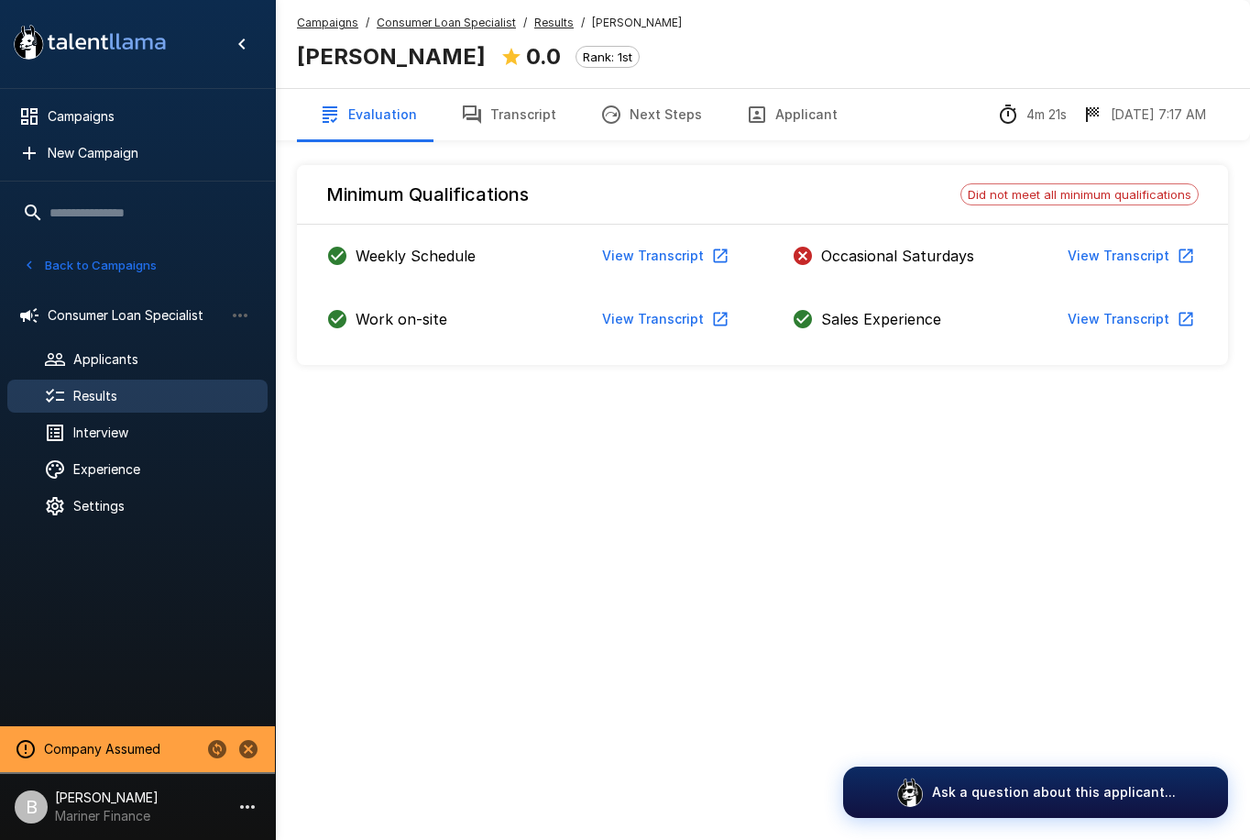
click at [1149, 321] on button "View Transcript" at bounding box center [1129, 319] width 138 height 34
click at [1086, 251] on button "View Transcript" at bounding box center [1129, 256] width 138 height 34
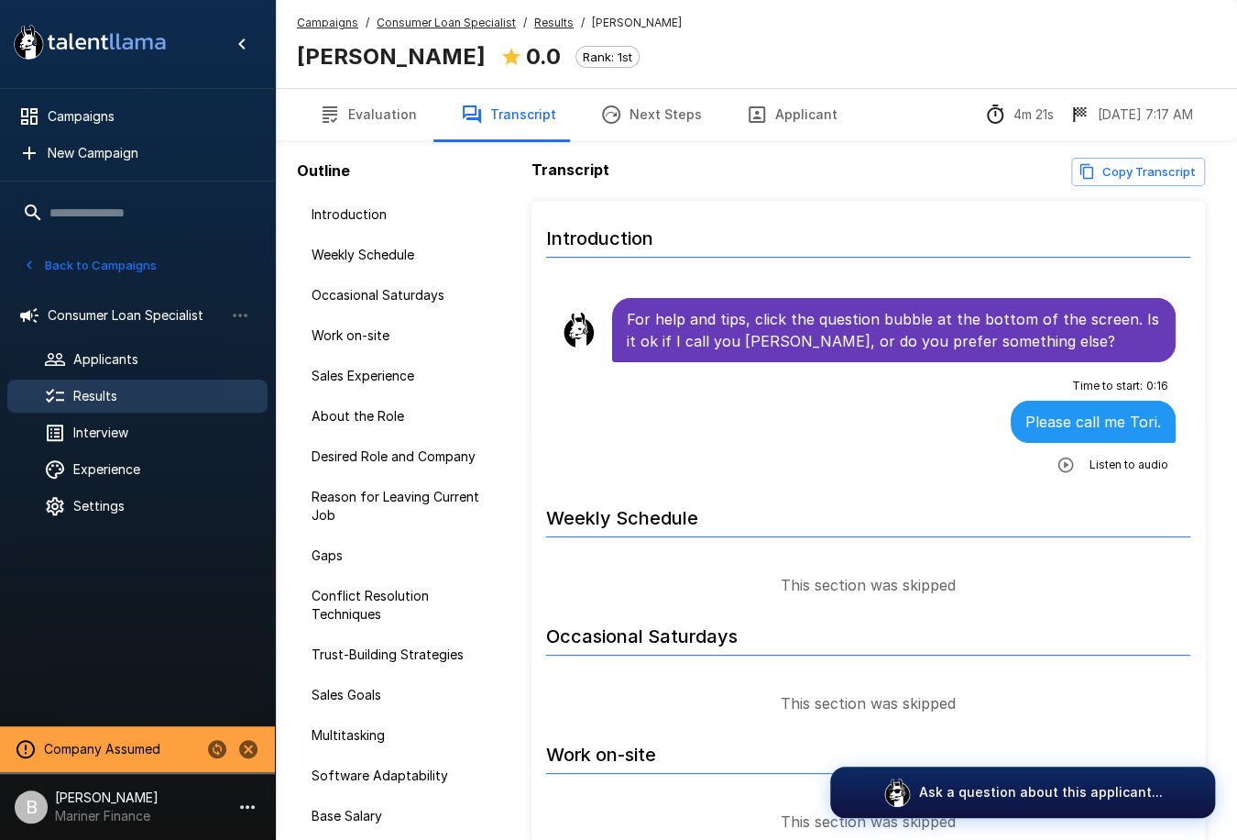
scroll to position [4, 0]
click at [1057, 455] on icon "button" at bounding box center [1066, 464] width 18 height 18
click at [982, 465] on icon "button" at bounding box center [991, 465] width 18 height 18
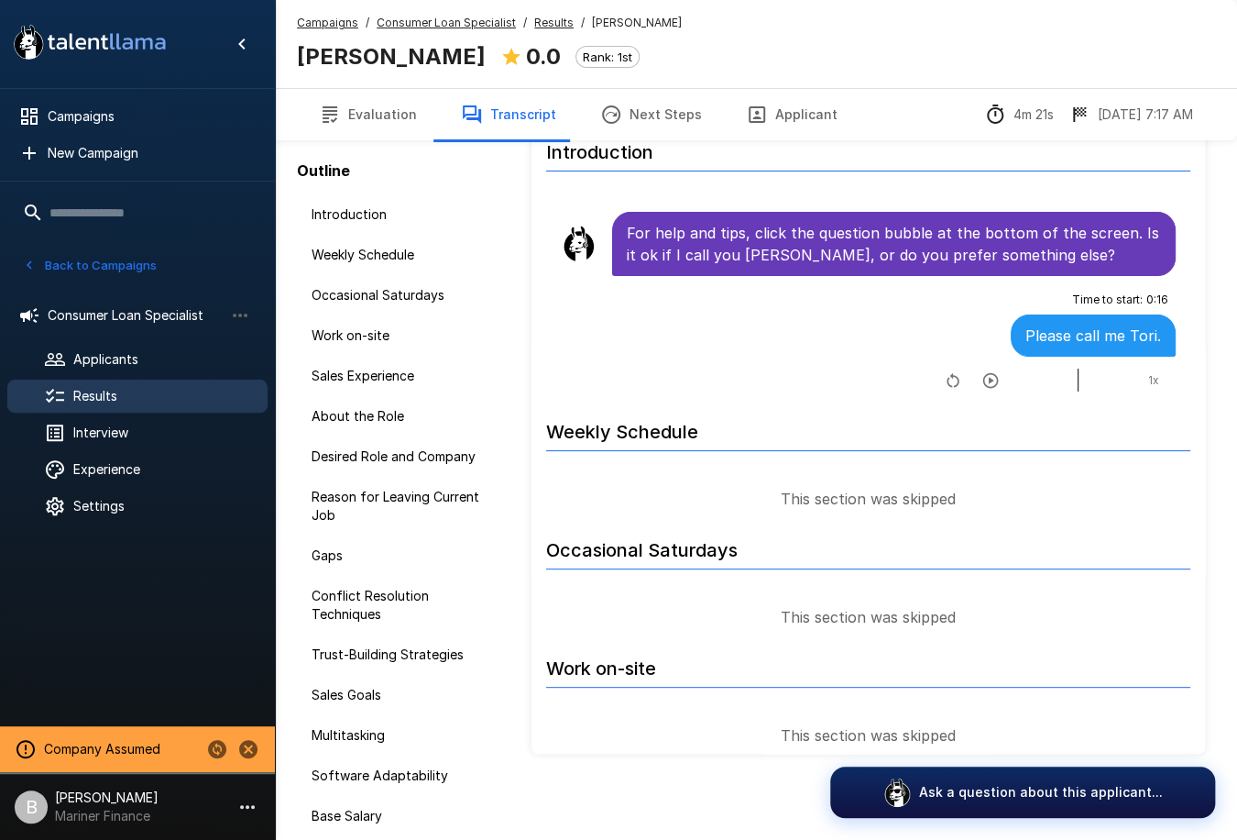
scroll to position [90, 0]
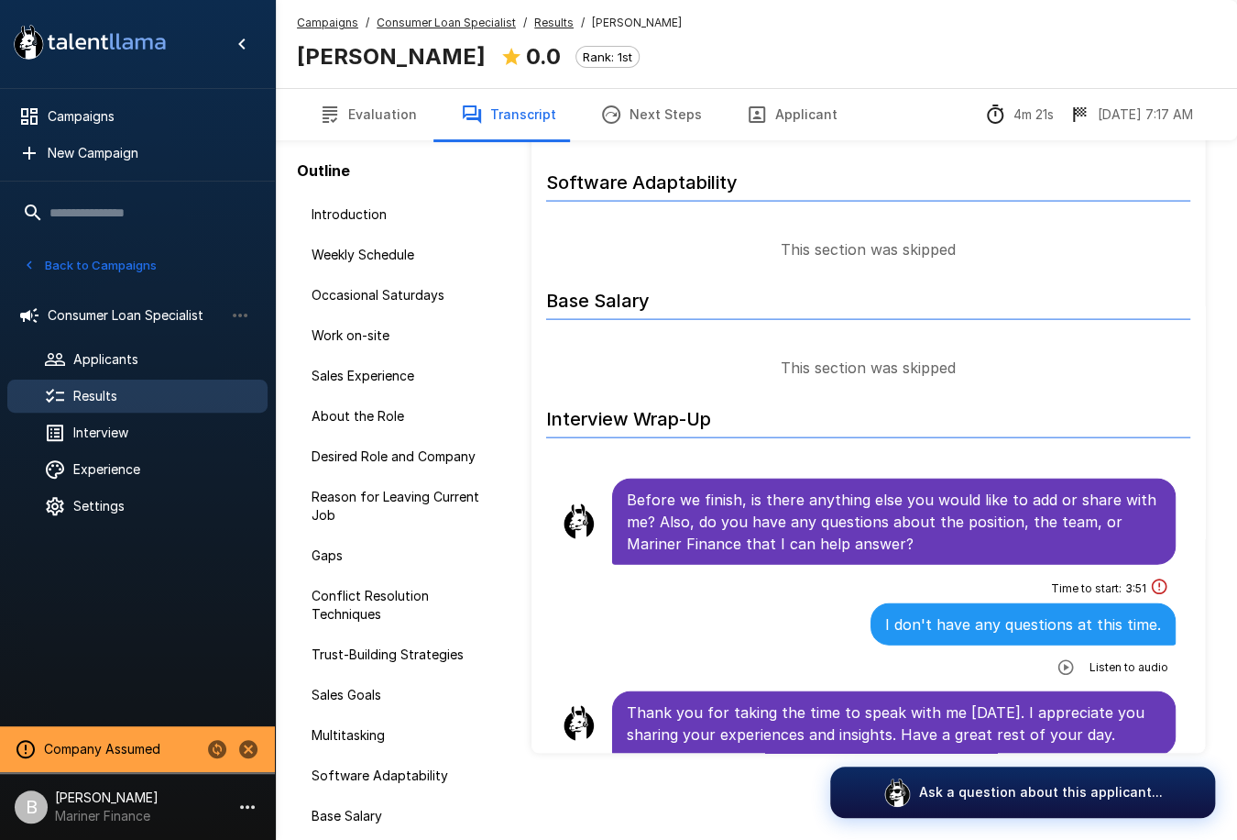
scroll to position [1675, 0]
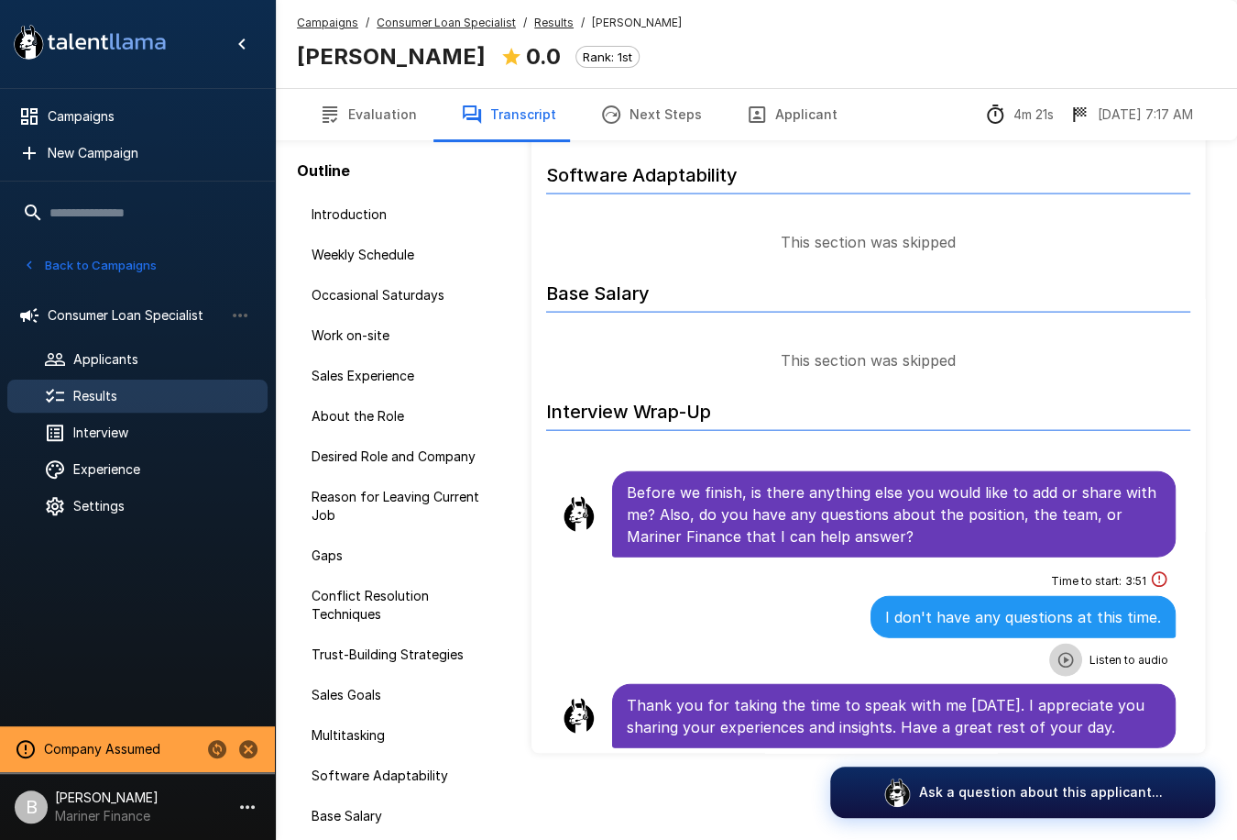
click at [1049, 645] on button "button" at bounding box center [1065, 658] width 33 height 33
click at [982, 652] on icon "button" at bounding box center [991, 661] width 18 height 18
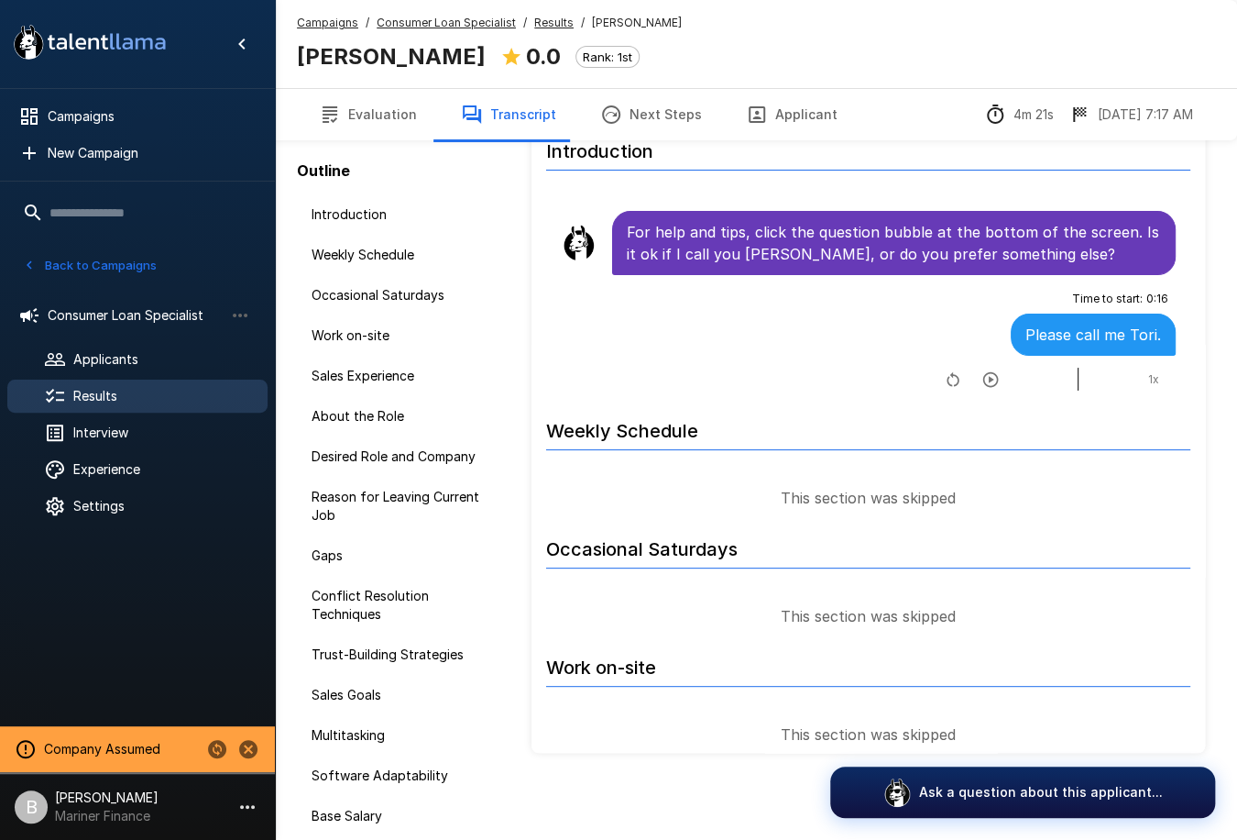
scroll to position [0, 0]
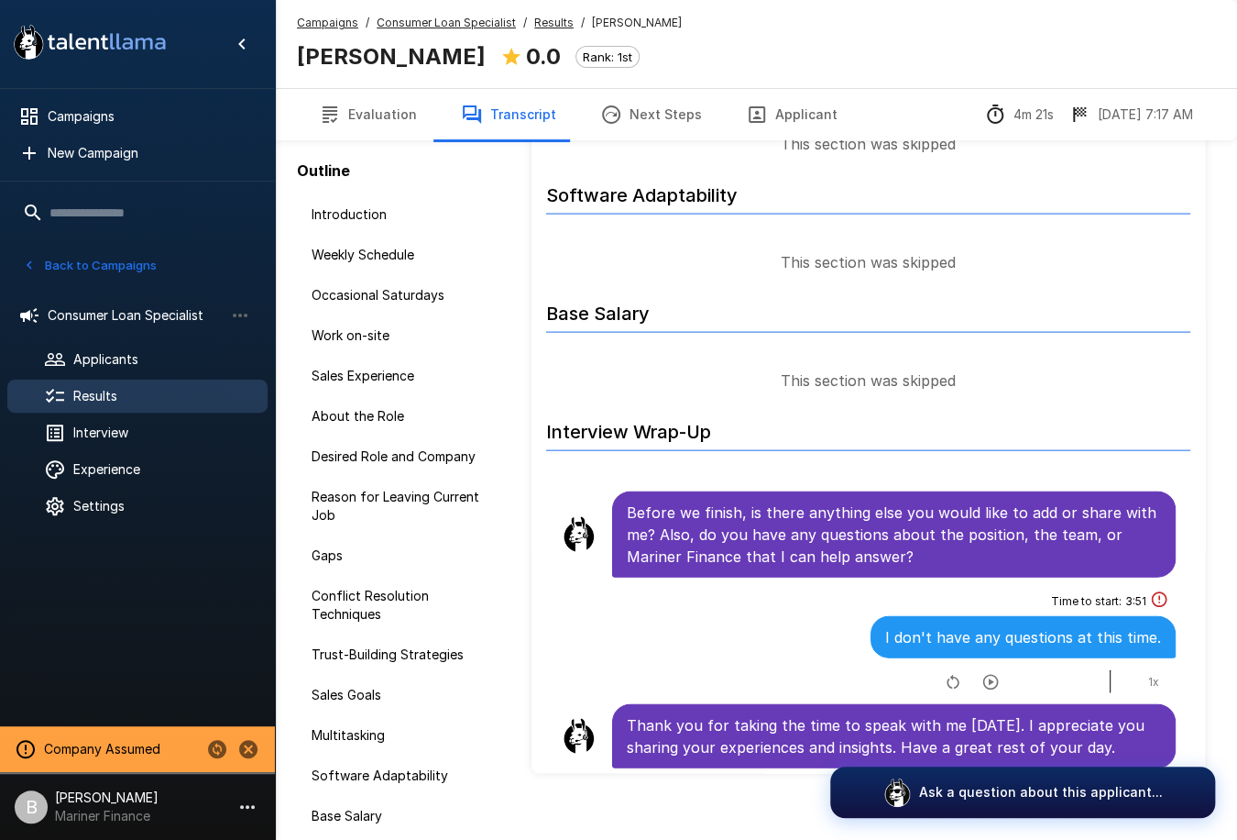
scroll to position [90, 0]
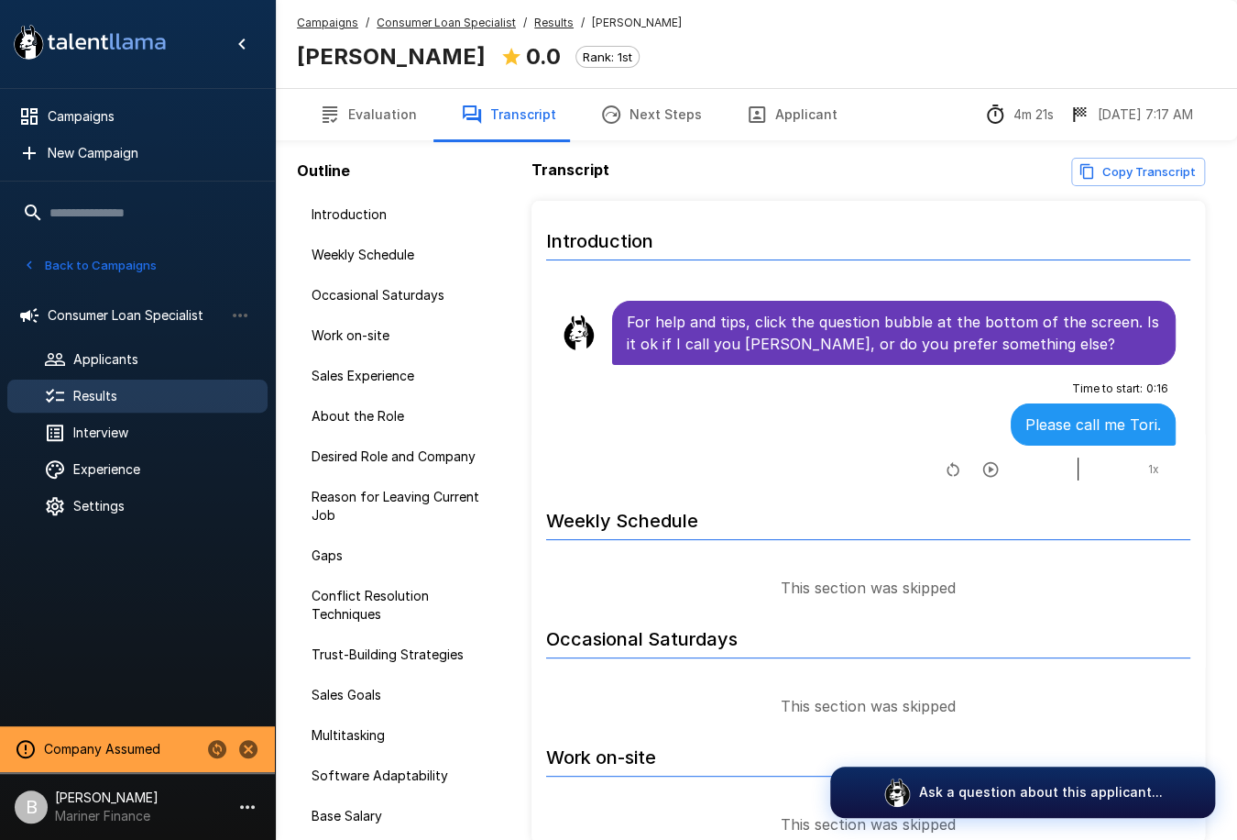
click at [547, 14] on span "Results" at bounding box center [553, 23] width 39 height 18
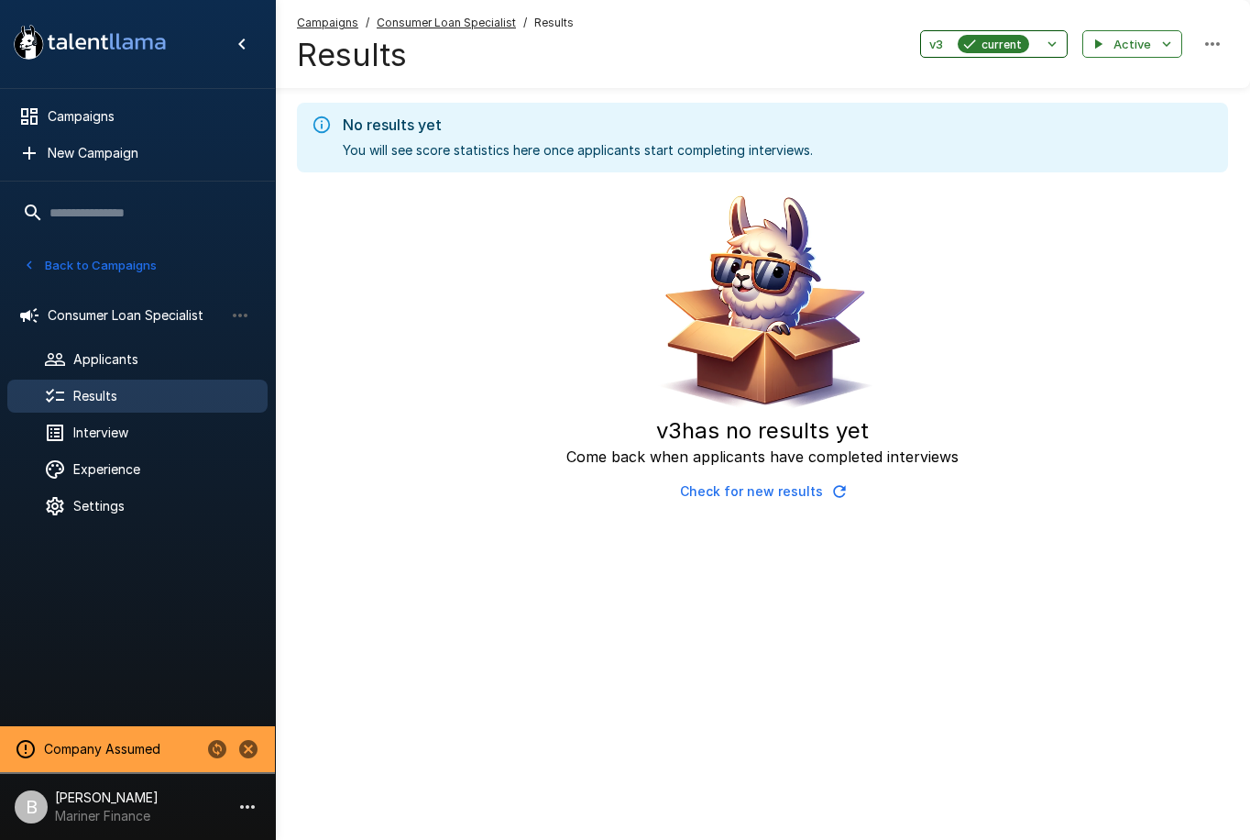
click at [1029, 43] on span "current" at bounding box center [1001, 44] width 55 height 19
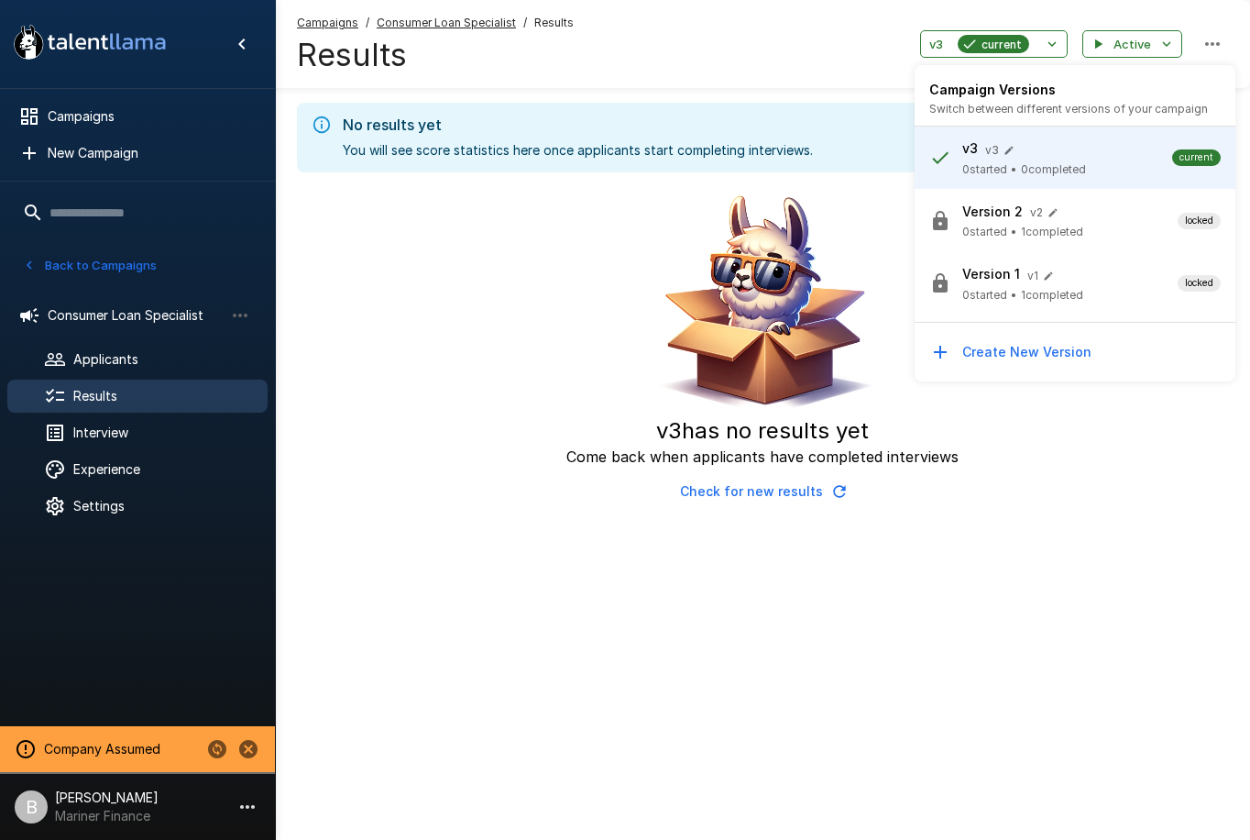
click at [1005, 230] on span "0 started" at bounding box center [984, 232] width 45 height 18
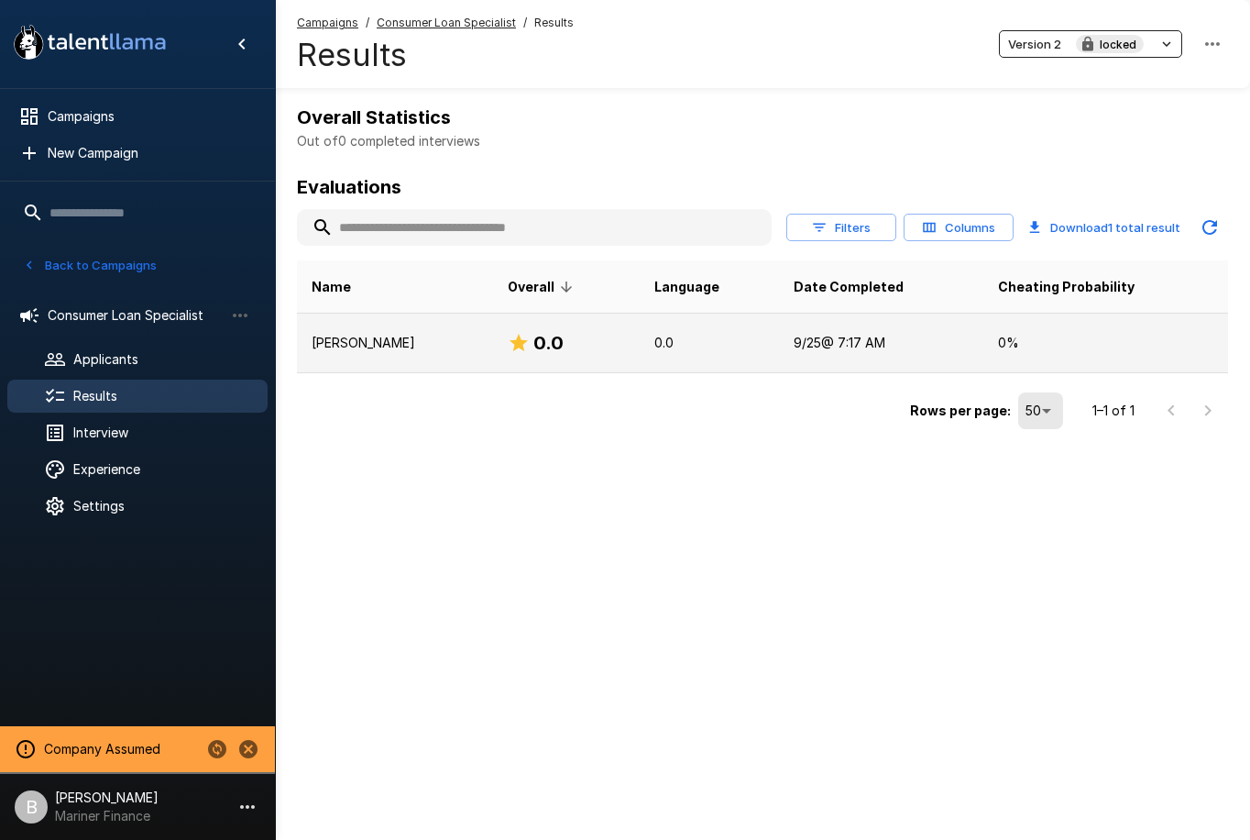
click at [769, 354] on td "0.0" at bounding box center [709, 343] width 139 height 60
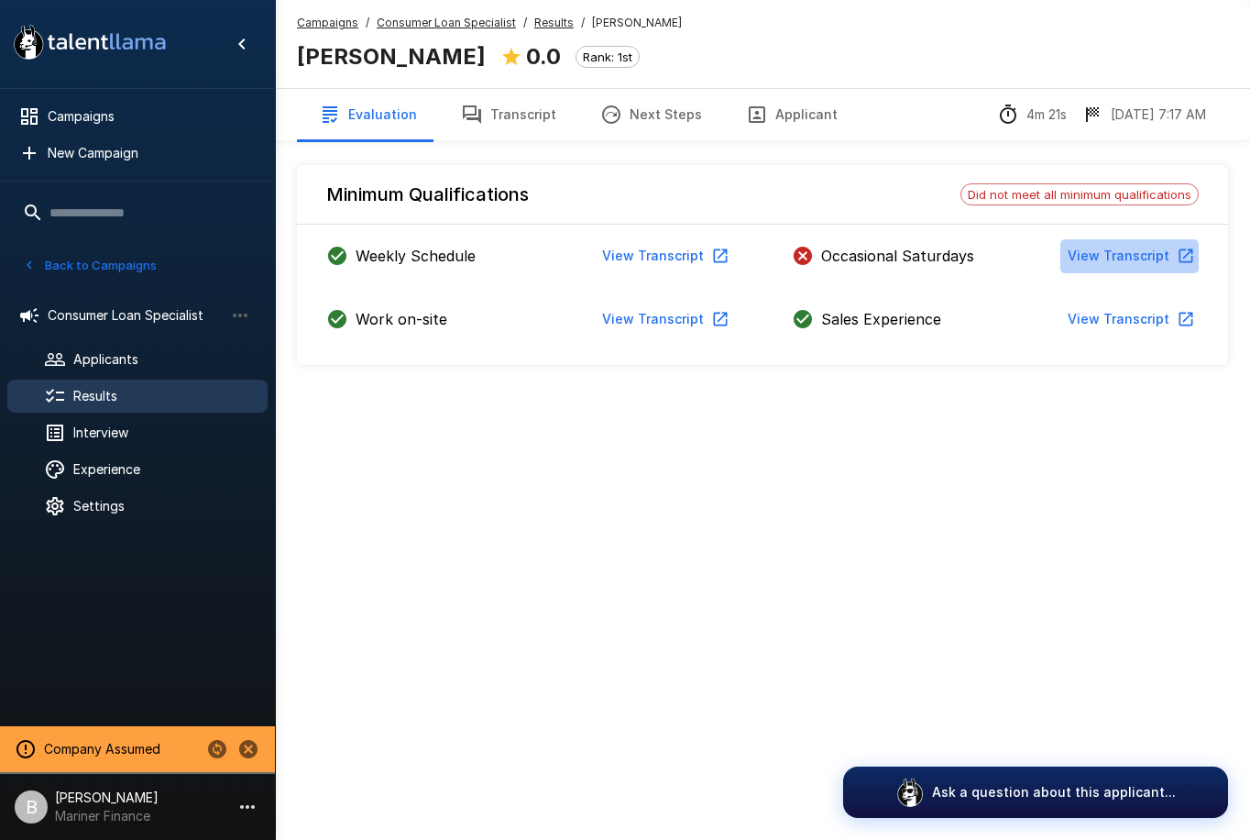
click at [1137, 260] on button "View Transcript" at bounding box center [1129, 256] width 138 height 34
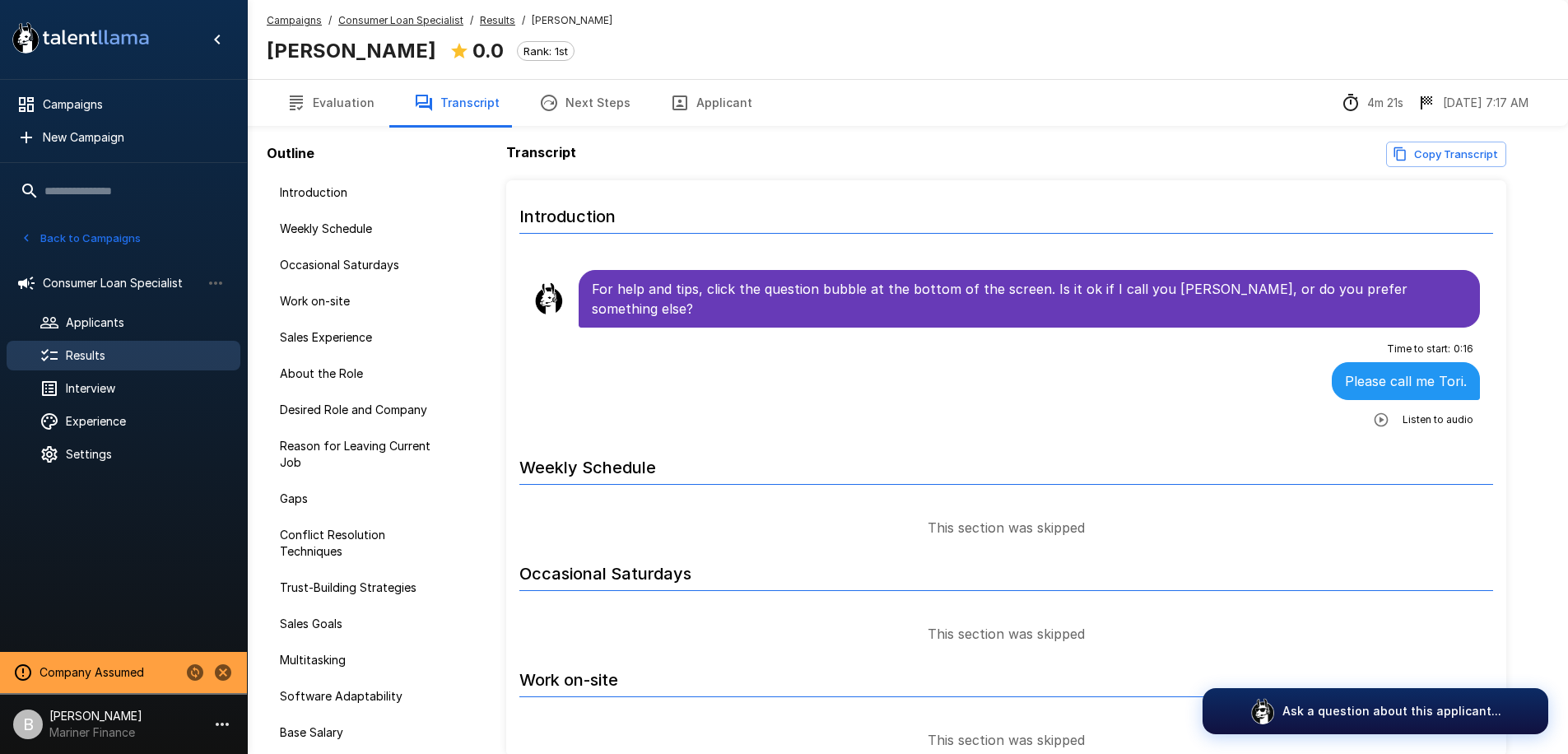
click at [496, 23] on u "Results" at bounding box center [497, 21] width 35 height 13
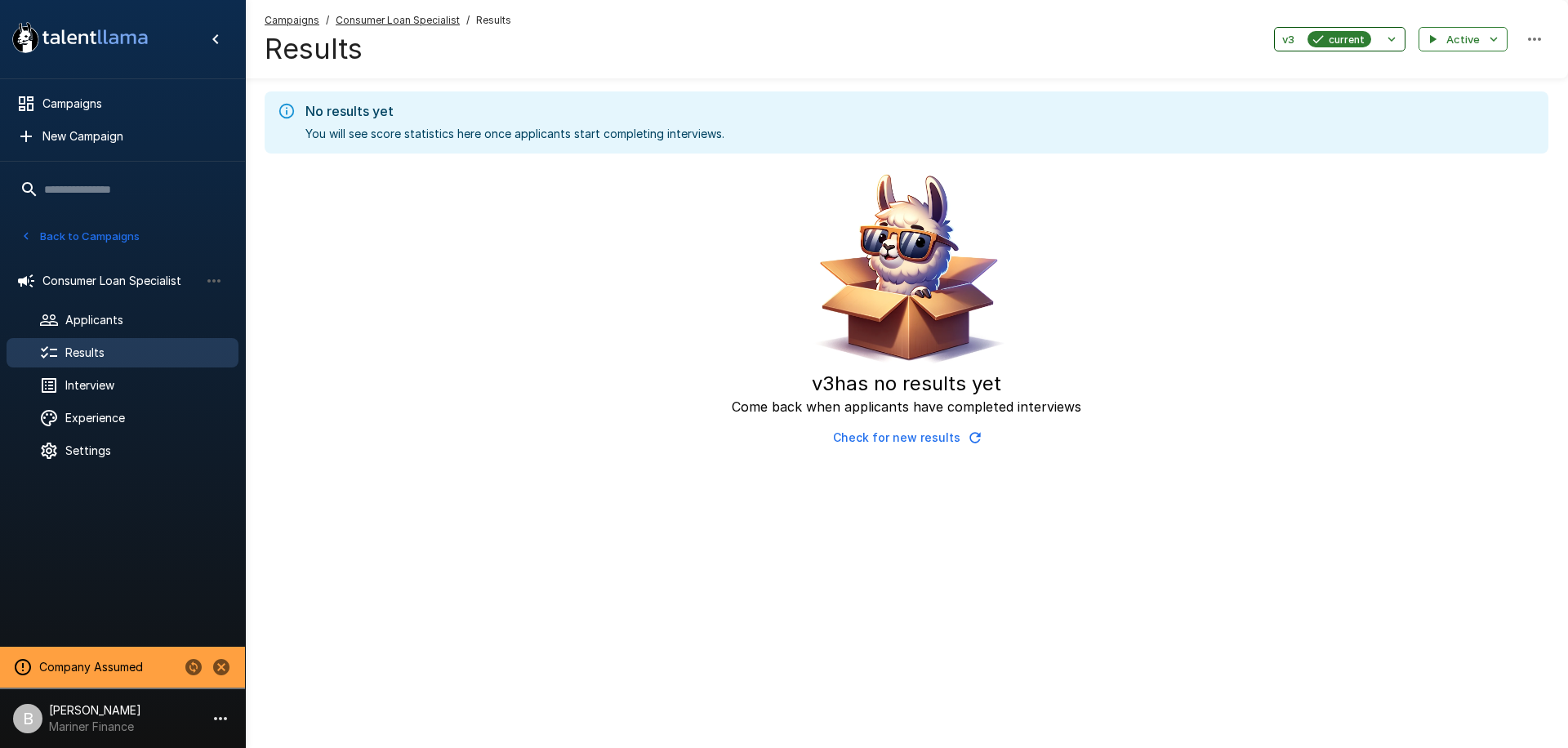
click at [1113, 48] on button "v3 current" at bounding box center [1340, 39] width 132 height 25
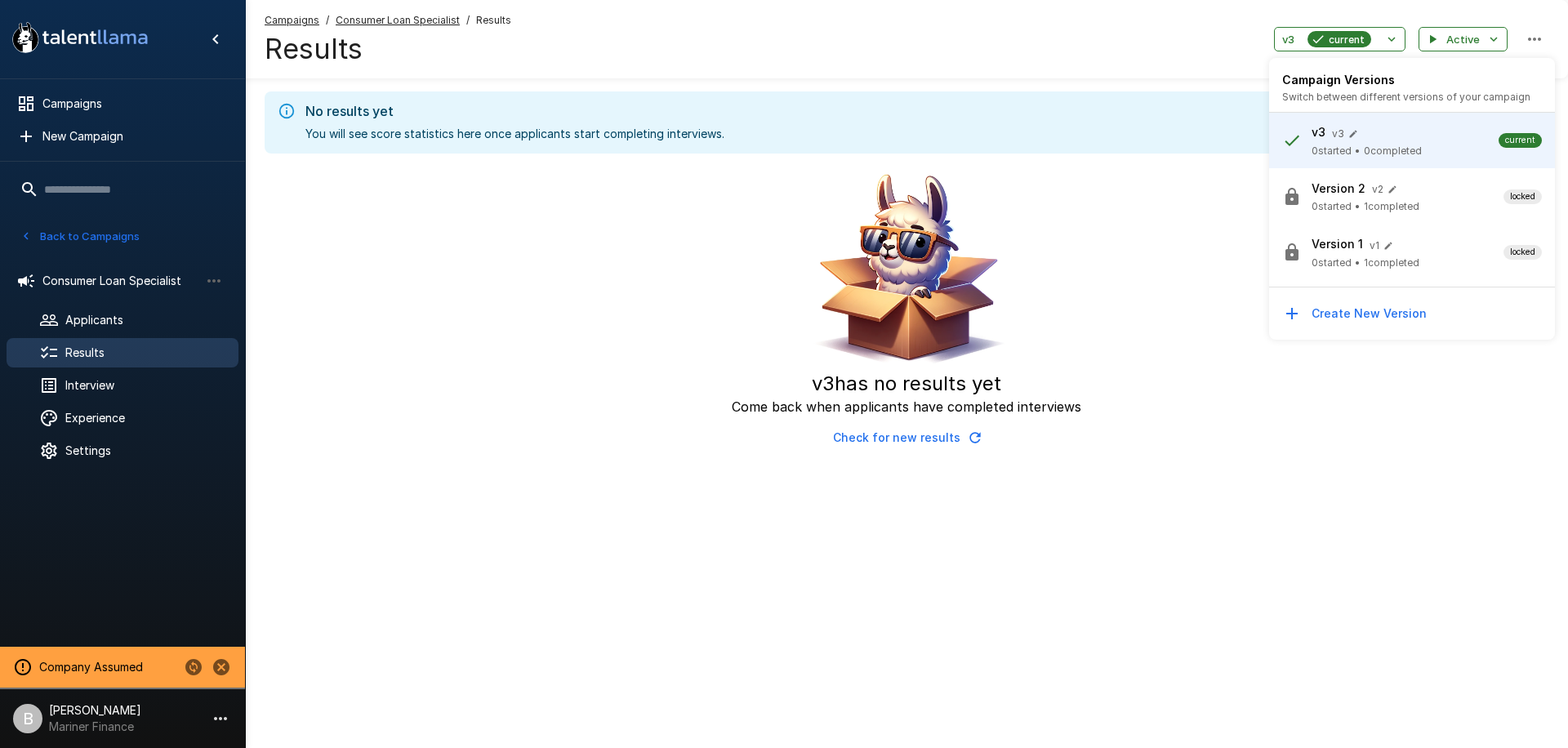
click at [1113, 184] on p "Version 2" at bounding box center [1338, 189] width 53 height 16
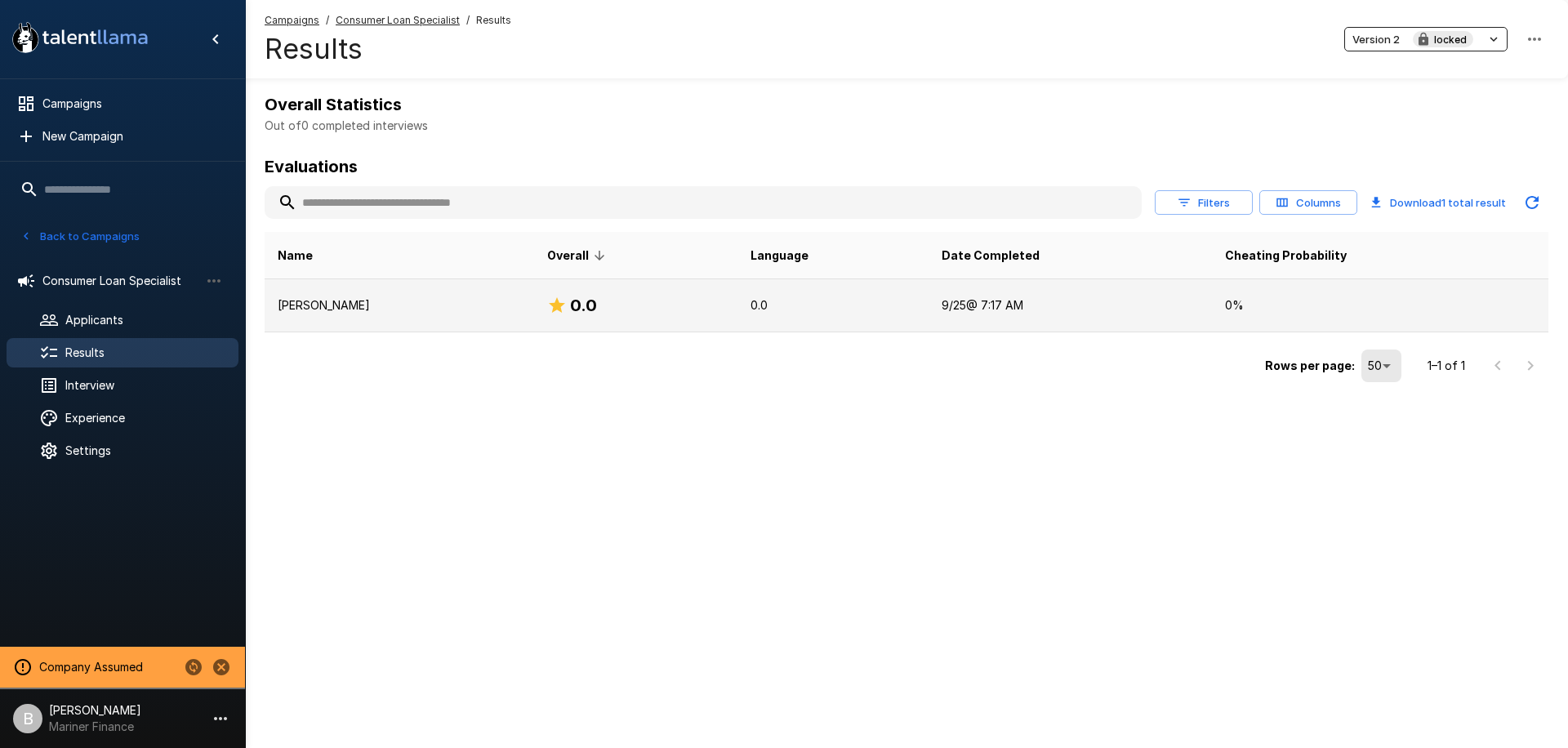
click at [368, 305] on p "[PERSON_NAME]" at bounding box center [399, 305] width 243 height 16
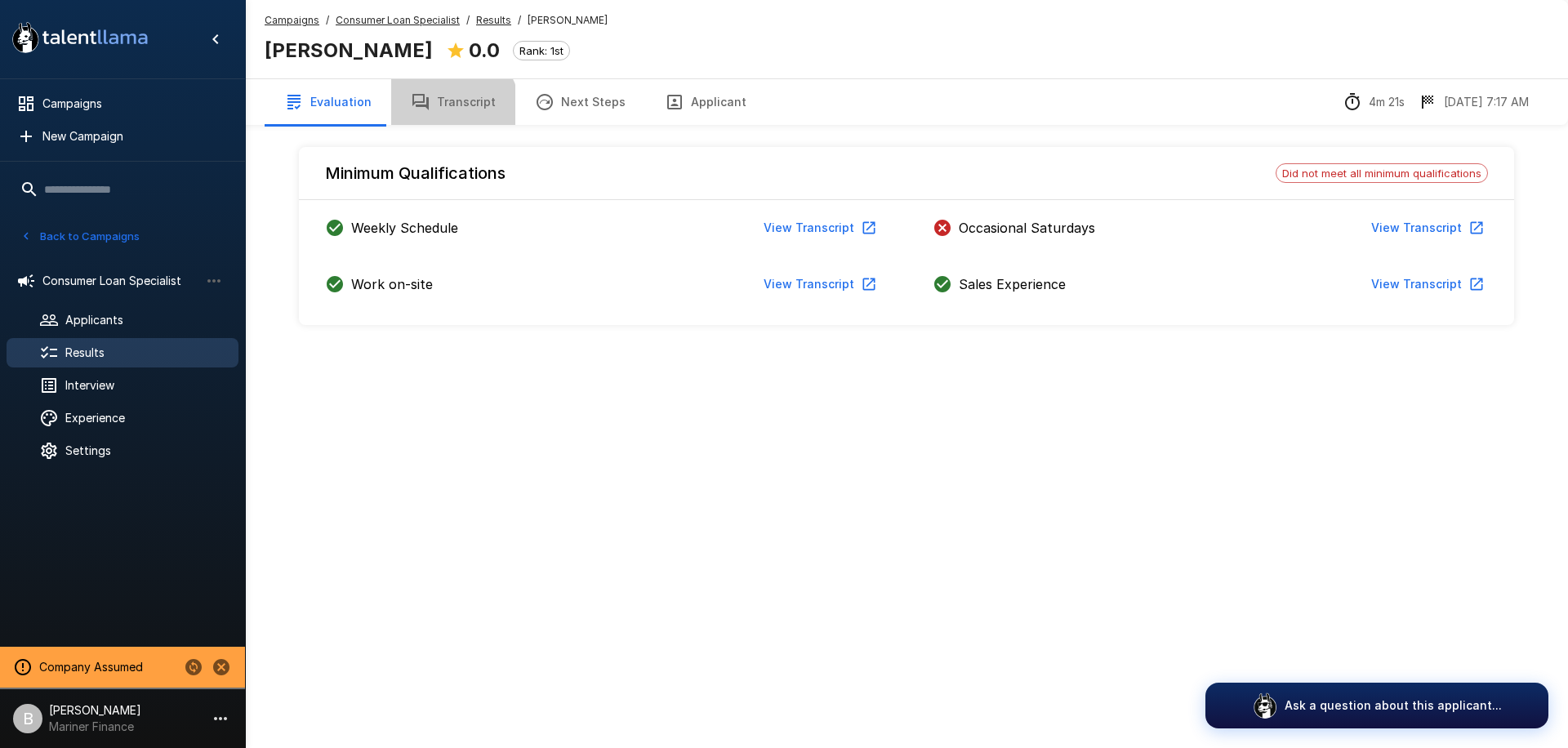
click at [445, 110] on button "Transcript" at bounding box center [453, 102] width 124 height 45
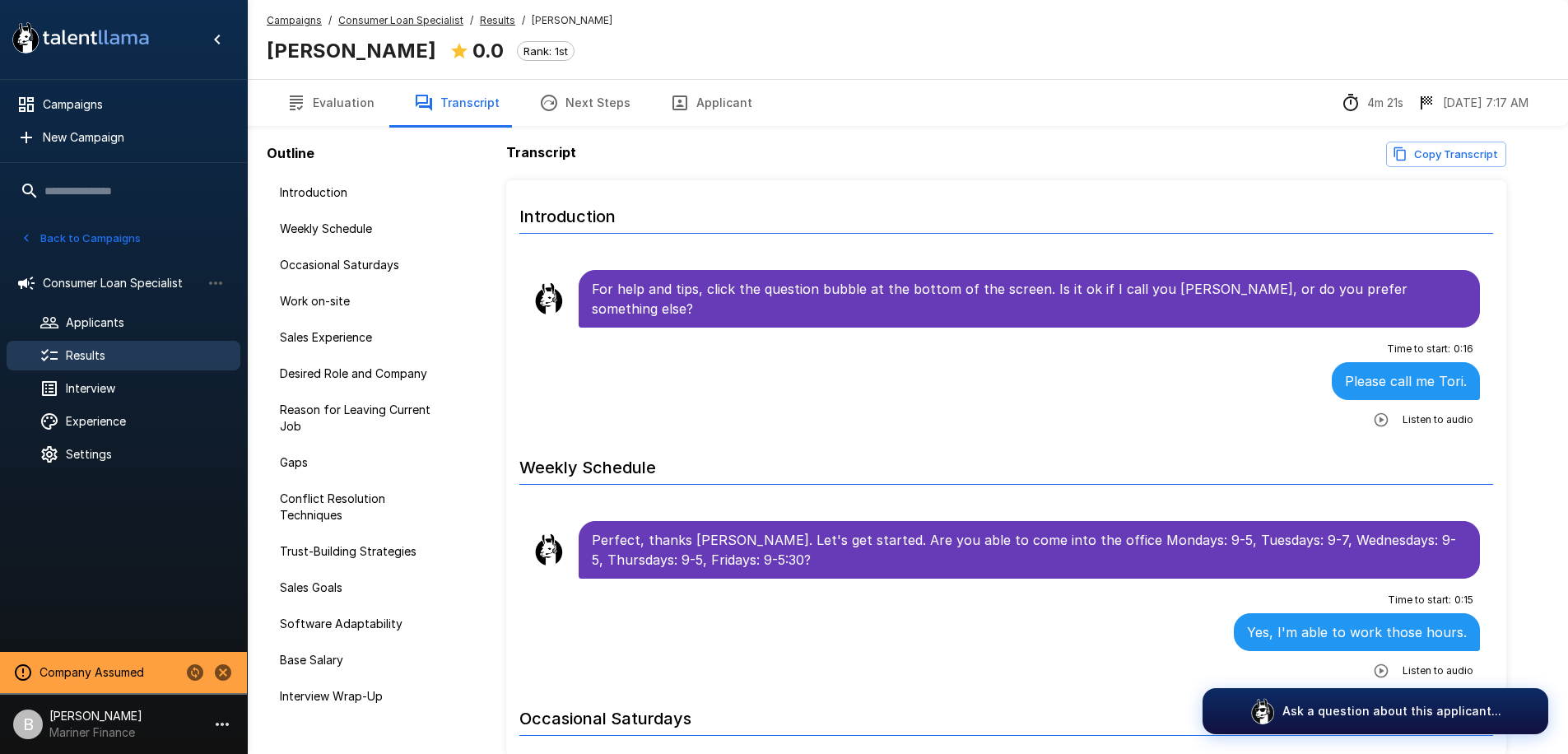
click at [480, 25] on u "Results" at bounding box center [497, 21] width 35 height 13
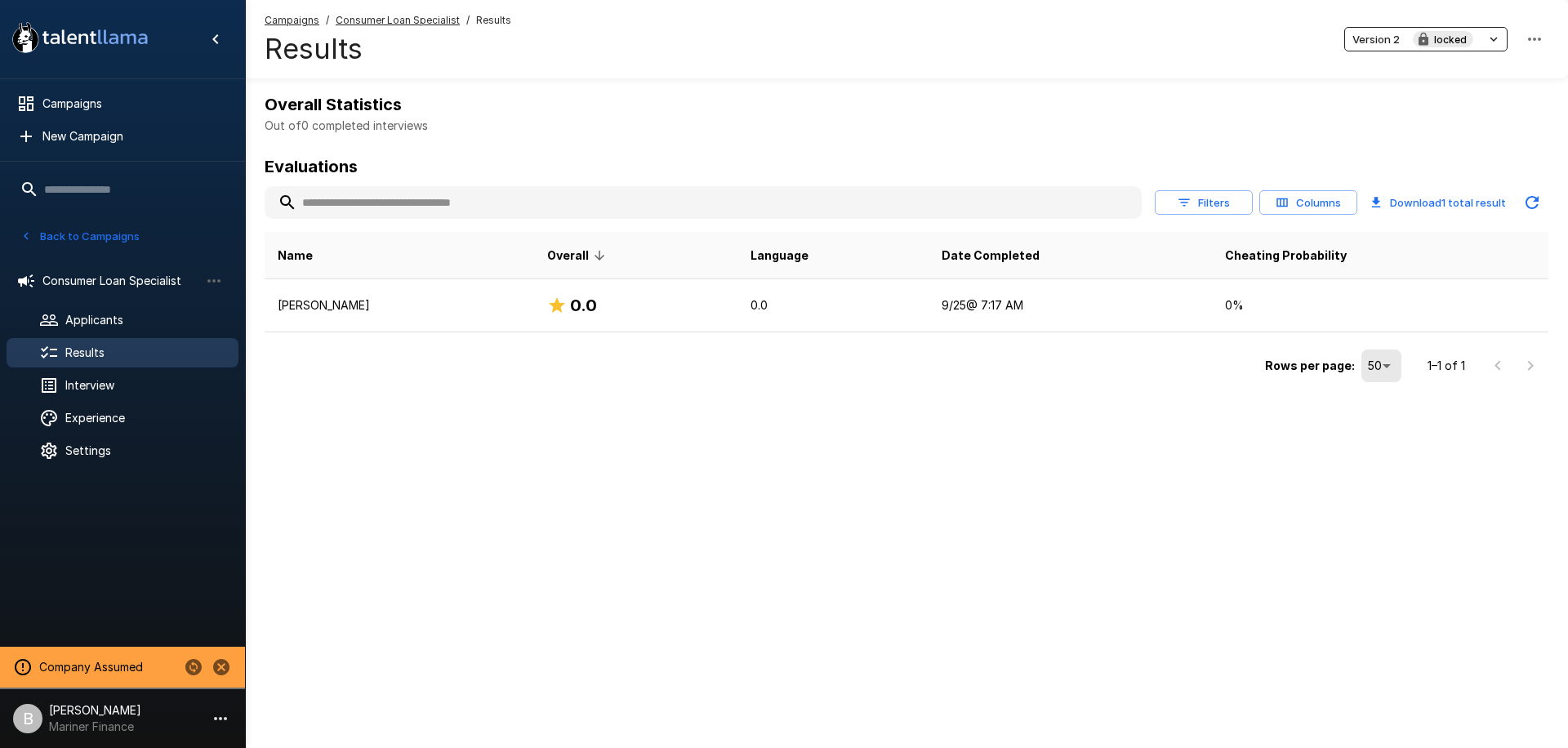
click at [906, 128] on p "Out of 0 completed interviews" at bounding box center [906, 126] width 1284 height 16
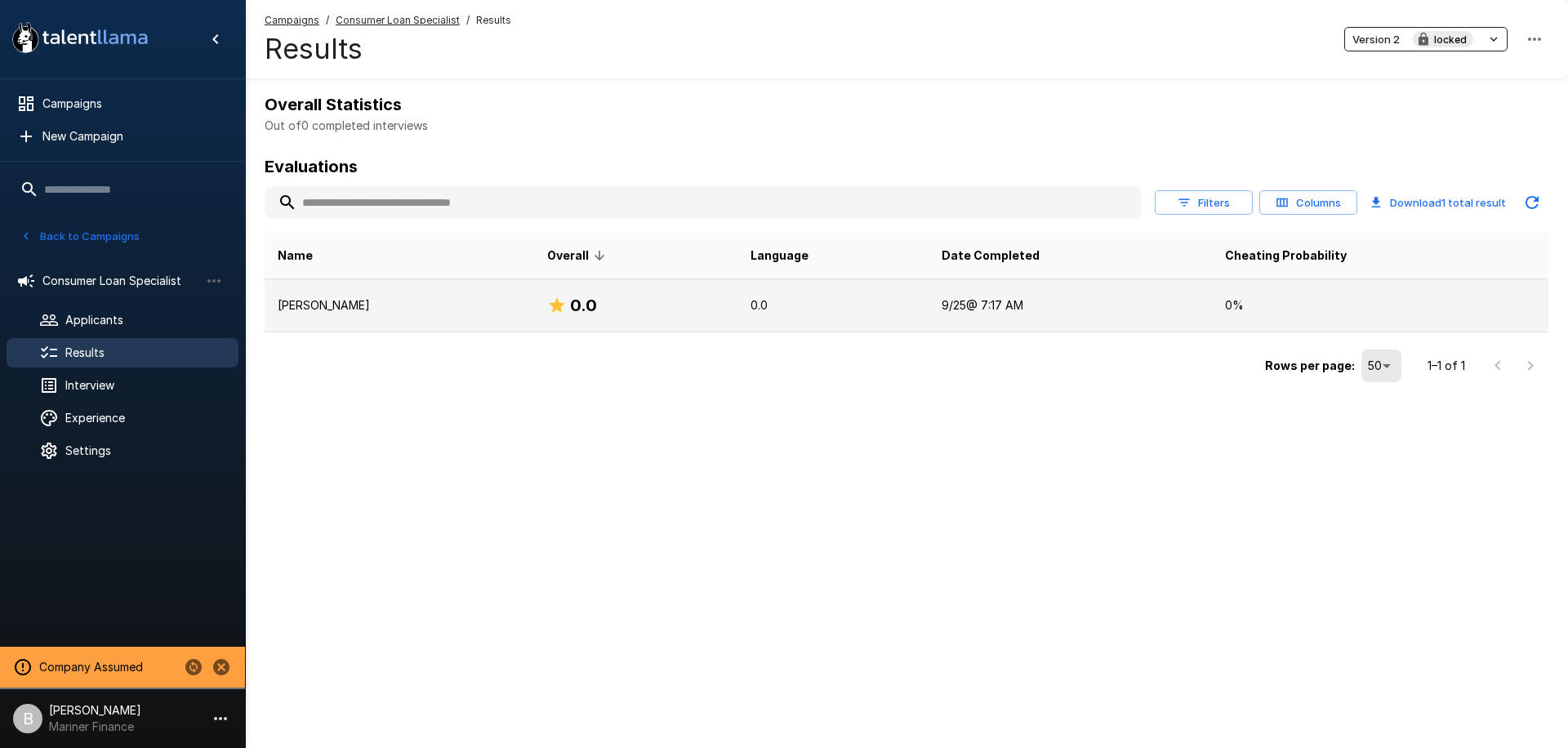
click at [452, 308] on p "[PERSON_NAME]" at bounding box center [399, 305] width 243 height 16
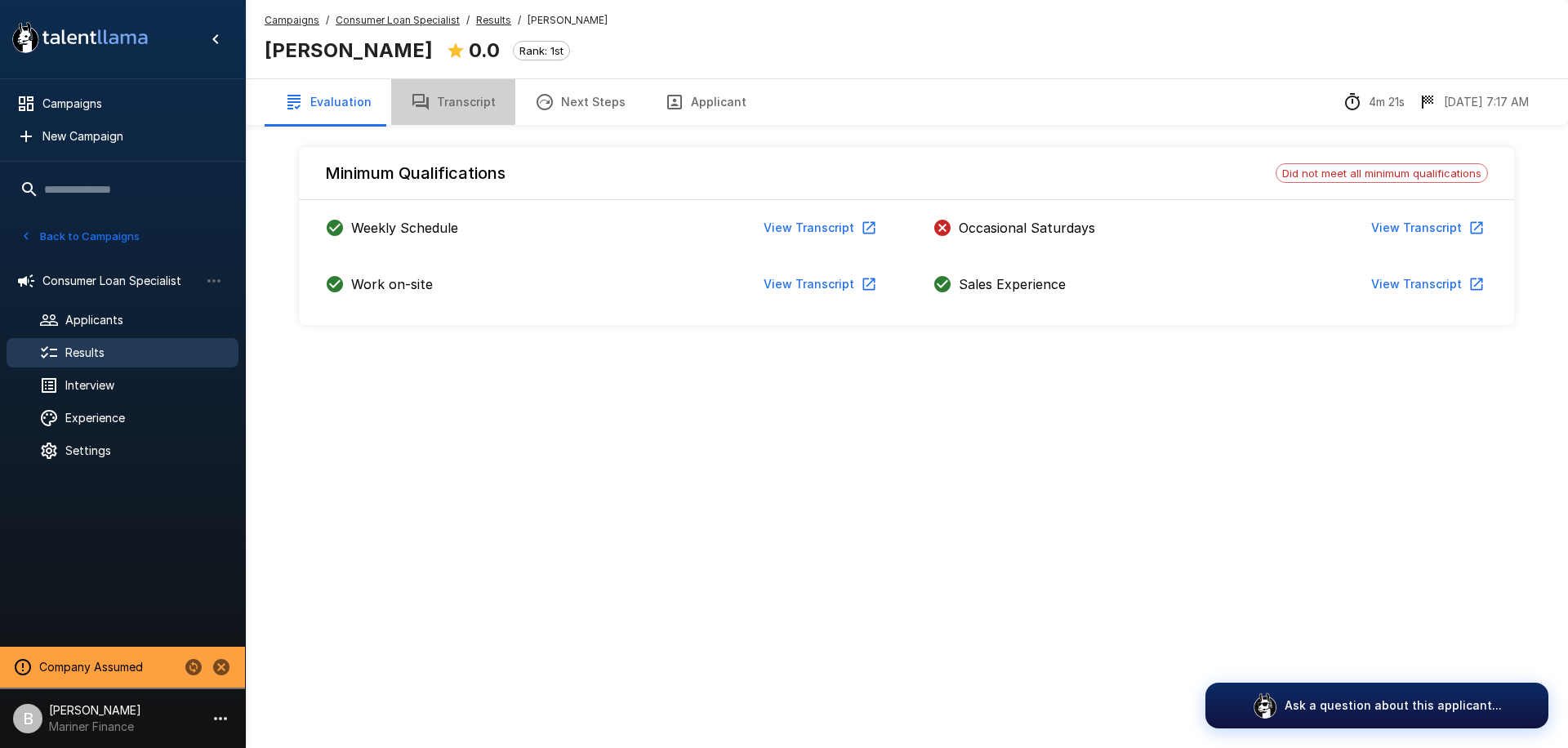
click at [479, 105] on button "Transcript" at bounding box center [453, 102] width 124 height 45
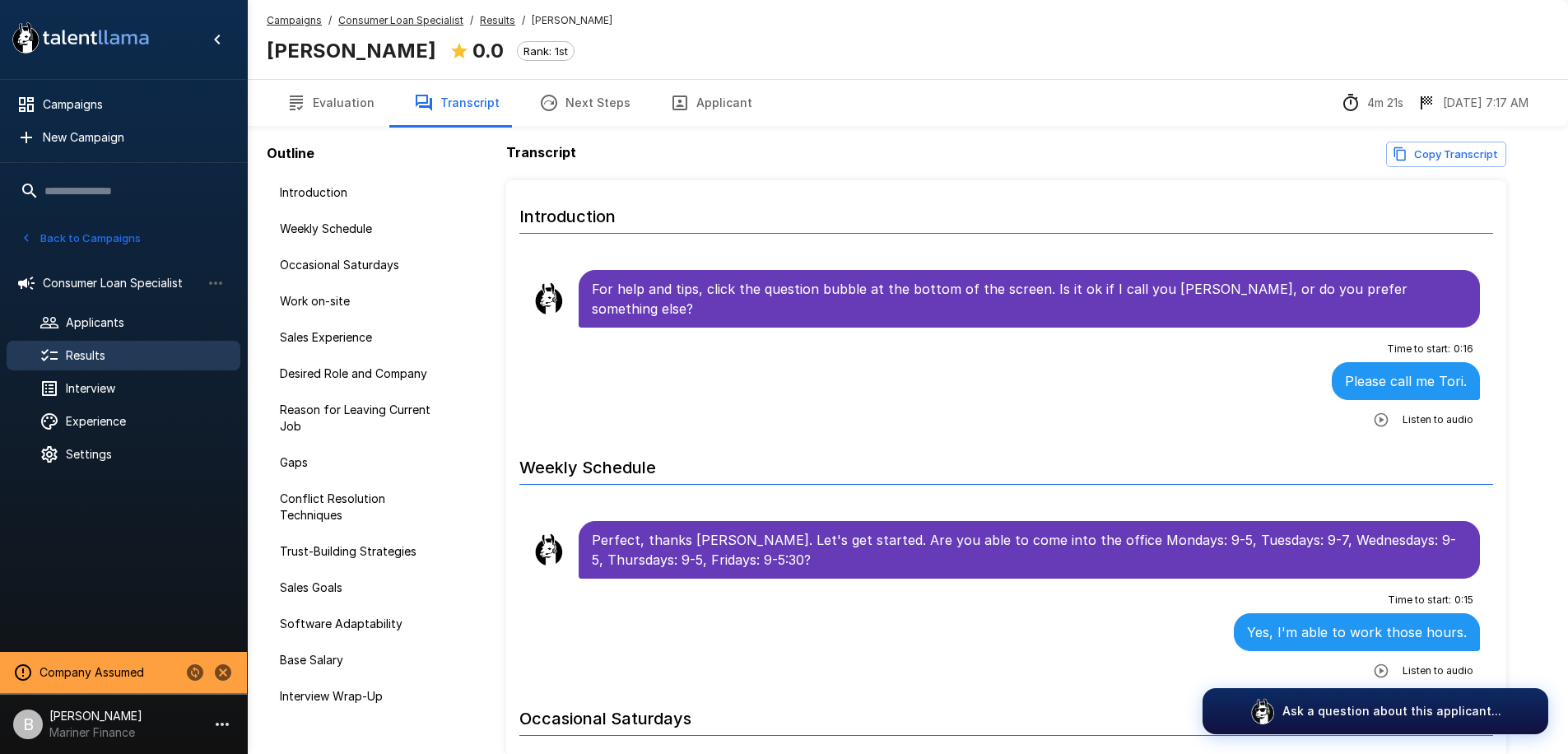
click at [485, 19] on u "Results" at bounding box center [497, 21] width 35 height 13
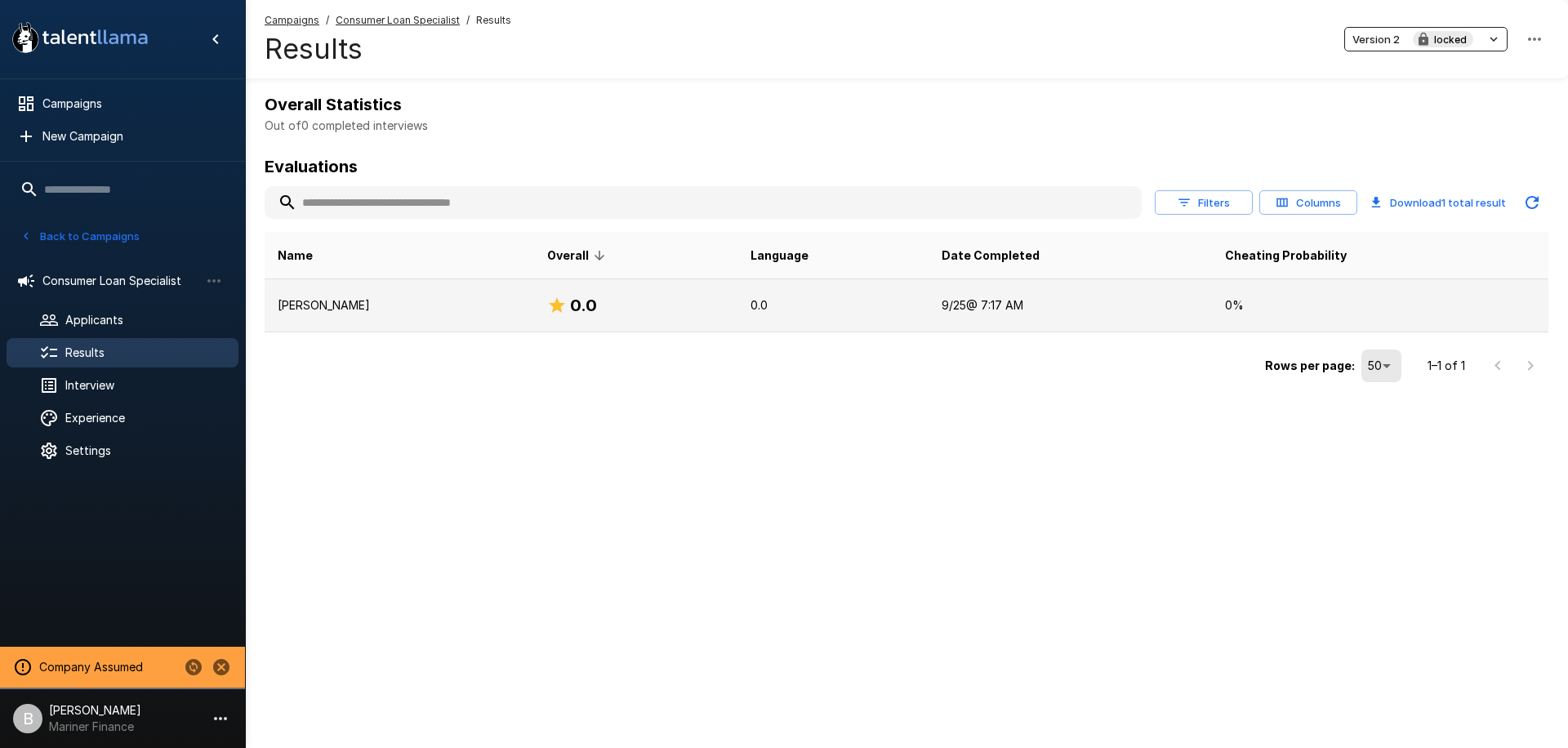
click at [391, 297] on p "[PERSON_NAME]" at bounding box center [399, 305] width 243 height 16
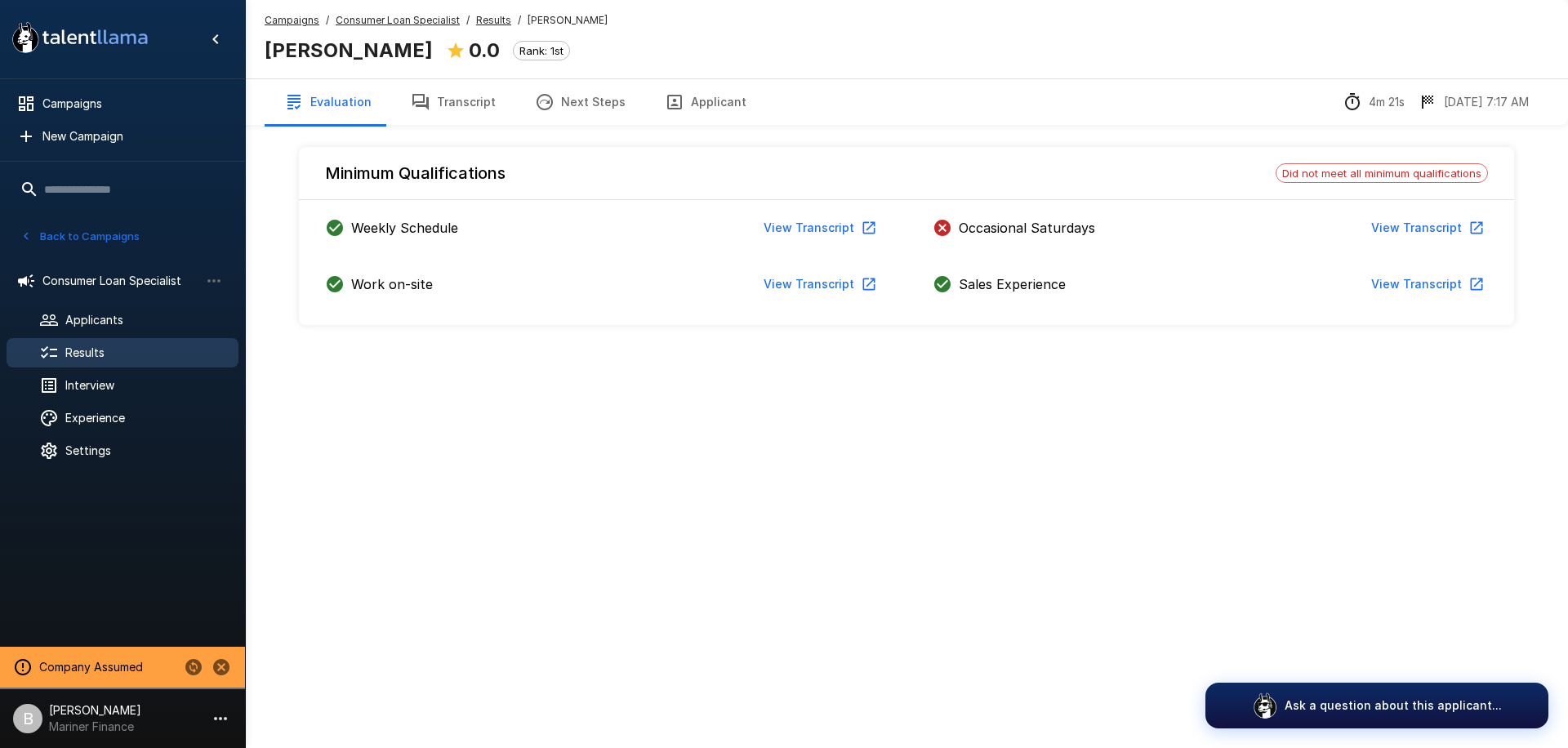
click at [1113, 227] on button "View Transcript" at bounding box center [1426, 228] width 123 height 30
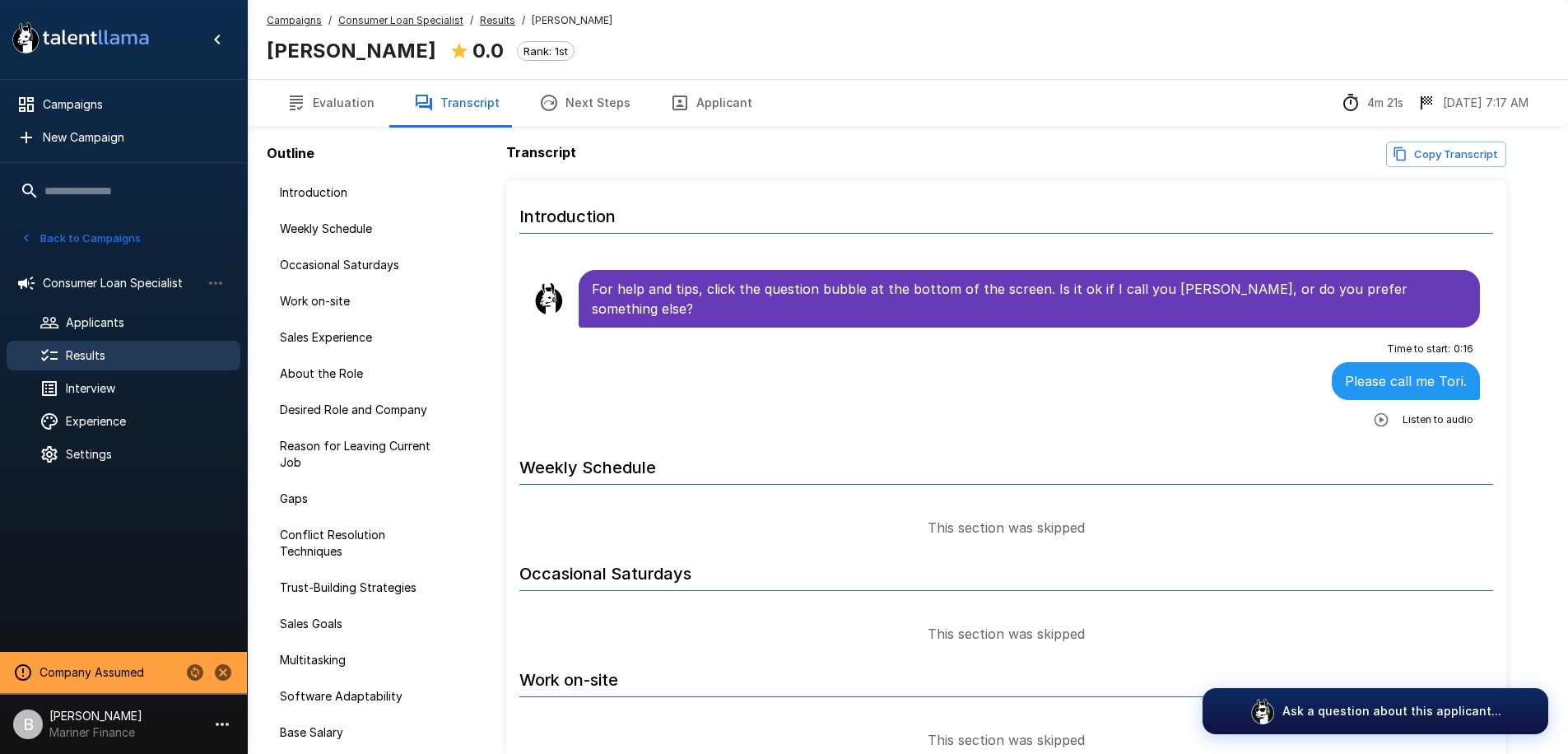
click at [504, 14] on u "Results" at bounding box center [497, 21] width 35 height 13
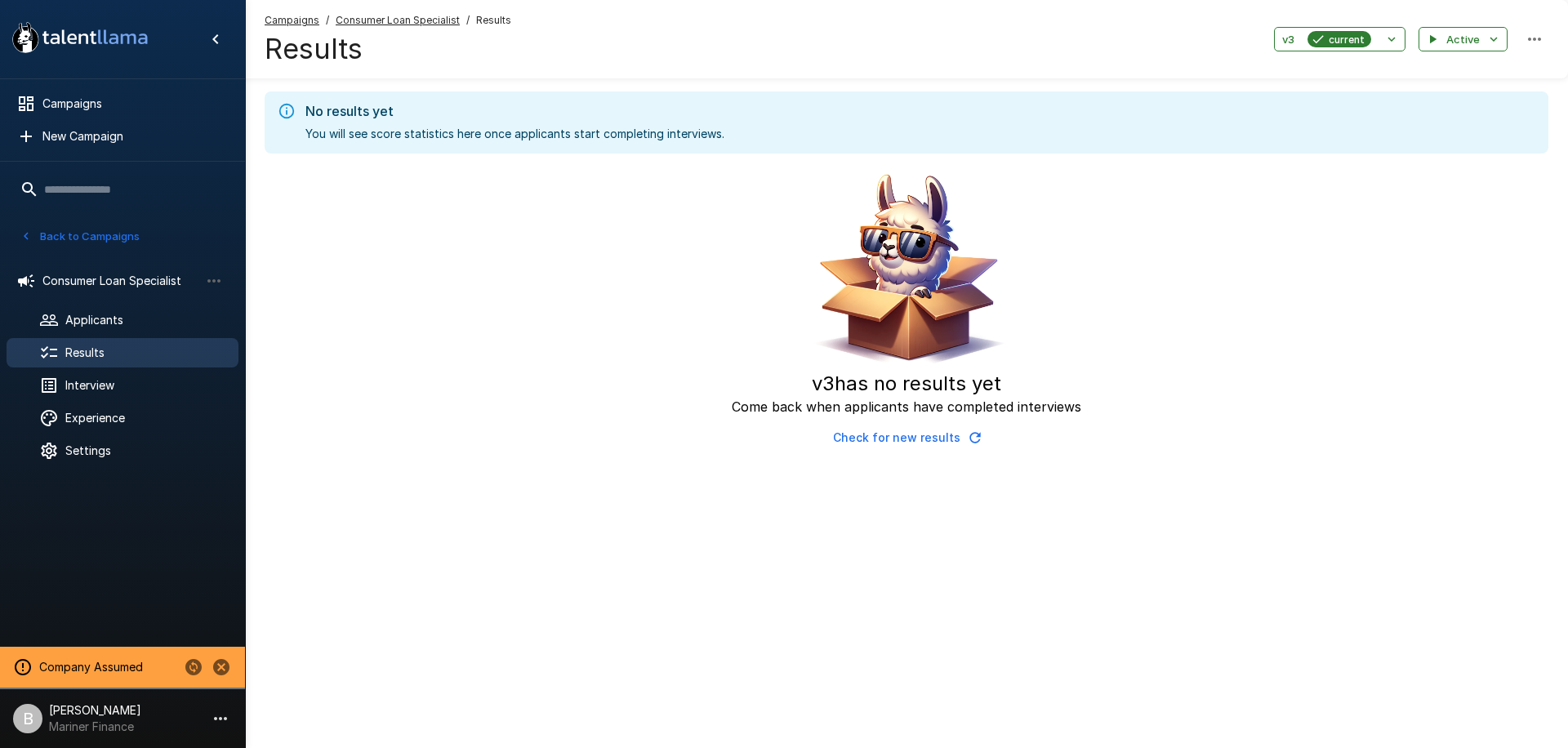
click at [392, 14] on u "Consumer Loan Specialist" at bounding box center [397, 20] width 124 height 12
